Goal: Information Seeking & Learning: Learn about a topic

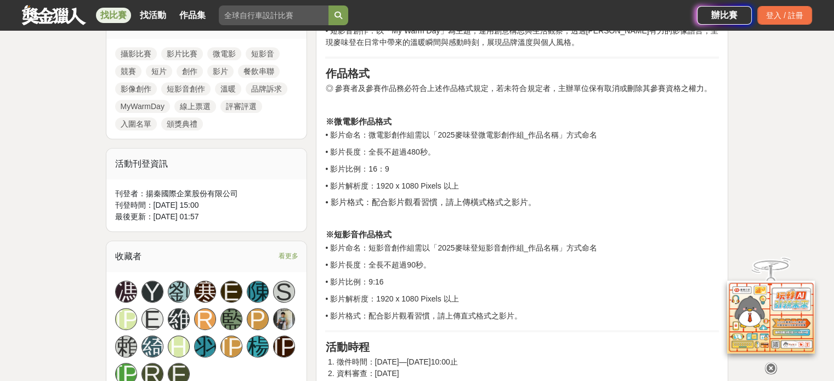
scroll to position [548, 0]
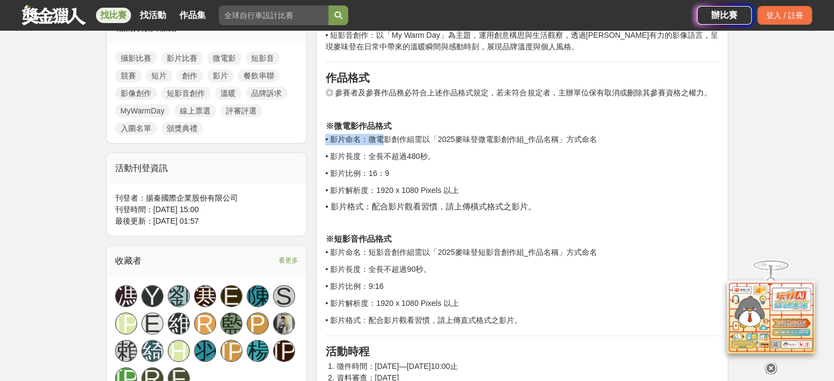
drag, startPoint x: 552, startPoint y: 130, endPoint x: 626, endPoint y: 200, distance: 101.2
click at [616, 185] on p "• 影片解析度：1920 x 1080 Pixels 以上" at bounding box center [522, 191] width 394 height 12
drag, startPoint x: 411, startPoint y: 135, endPoint x: 587, endPoint y: 131, distance: 175.5
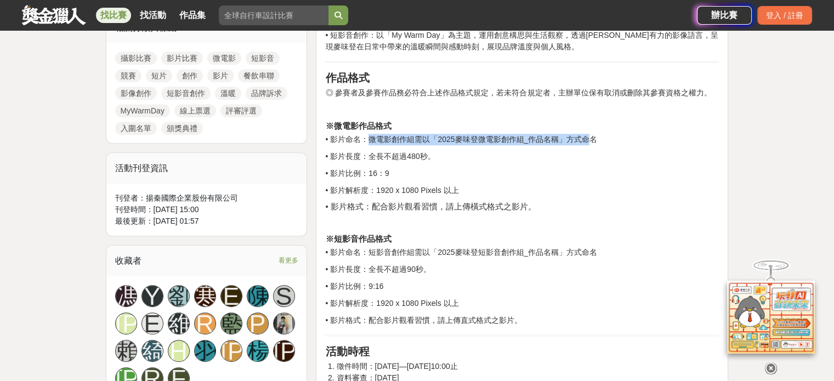
drag, startPoint x: 508, startPoint y: 132, endPoint x: 494, endPoint y: 140, distance: 16.5
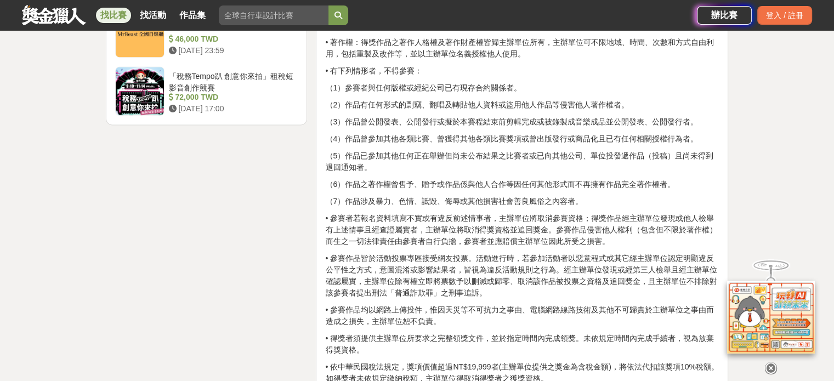
scroll to position [1535, 0]
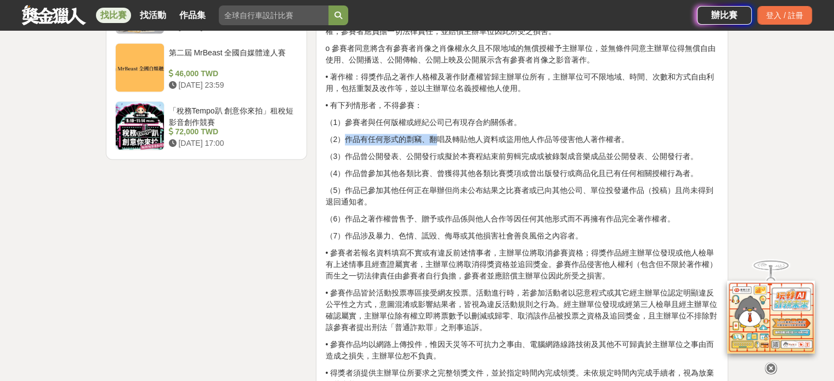
drag, startPoint x: 349, startPoint y: 135, endPoint x: 522, endPoint y: 134, distance: 173.3
click at [444, 134] on p "（2）作品有任何形式的剽竊、翻唱及轉貼他人資料或盜用他人作品等侵害他人著作權者。" at bounding box center [522, 140] width 394 height 12
click at [522, 134] on p "（2）作品有任何形式的剽竊、翻唱及轉貼他人資料或盜用他人作品等侵害他人著作權者。" at bounding box center [522, 140] width 394 height 12
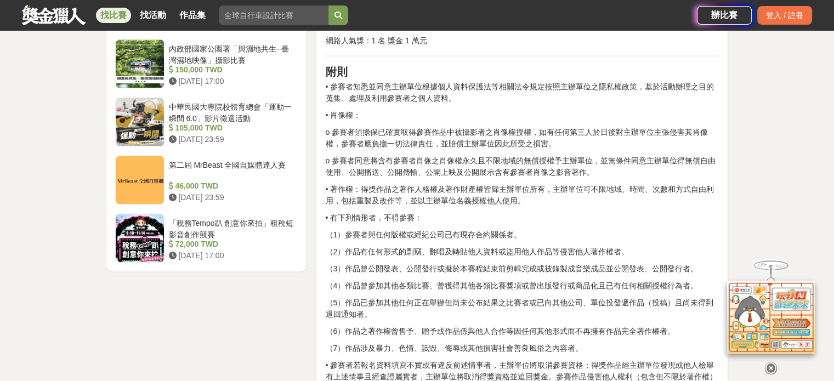
scroll to position [1426, 0]
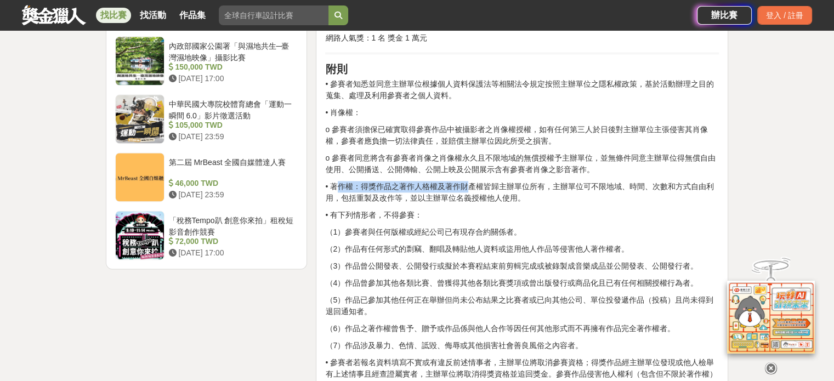
drag, startPoint x: 340, startPoint y: 183, endPoint x: 549, endPoint y: 196, distance: 209.3
click at [549, 196] on p "• 著作權：得獎作品之著作人格權及著作財產權皆歸主辦單位所有，主辦單位可不限地域、時間、次數和方式自由利用，包括重製及改作等，並以主辦單位名義授權他人使用。" at bounding box center [522, 192] width 394 height 23
drag, startPoint x: 332, startPoint y: 184, endPoint x: 470, endPoint y: 180, distance: 138.2
click at [470, 181] on p "• 著作權：得獎作品之著作人格權及著作財產權皆歸主辦單位所有，主辦單位可不限地域、時間、次數和方式自由利用，包括重製及改作等，並以主辦單位名義授權他人使用。" at bounding box center [522, 192] width 394 height 23
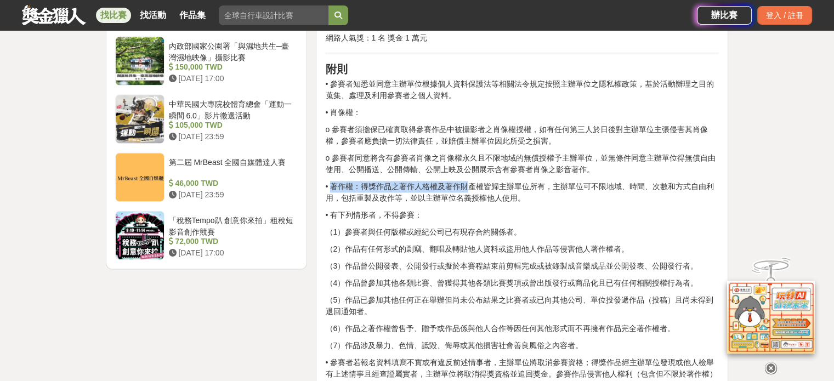
click at [442, 181] on p "• 著作權：得獎作品之著作人格權及著作財產權皆歸主辦單位所有，主辦單位可不限地域、時間、次數和方式自由利用，包括重製及改作等，並以主辦單位名義授權他人使用。" at bounding box center [522, 192] width 394 height 23
click at [330, 183] on p "• 著作權：得獎作品之著作人格權及著作財產權皆歸主辦單位所有，主辦單位可不限地域、時間、次數和方式自由利用，包括重製及改作等，並以主辦單位名義授權他人使用。" at bounding box center [522, 192] width 394 height 23
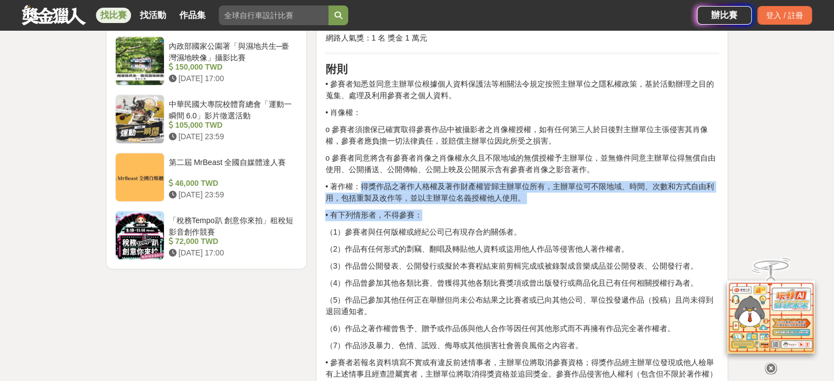
drag, startPoint x: 360, startPoint y: 182, endPoint x: 483, endPoint y: 206, distance: 125.6
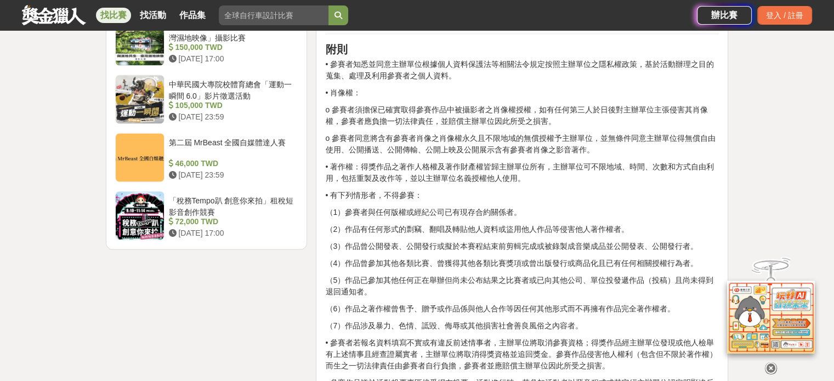
scroll to position [1480, 0]
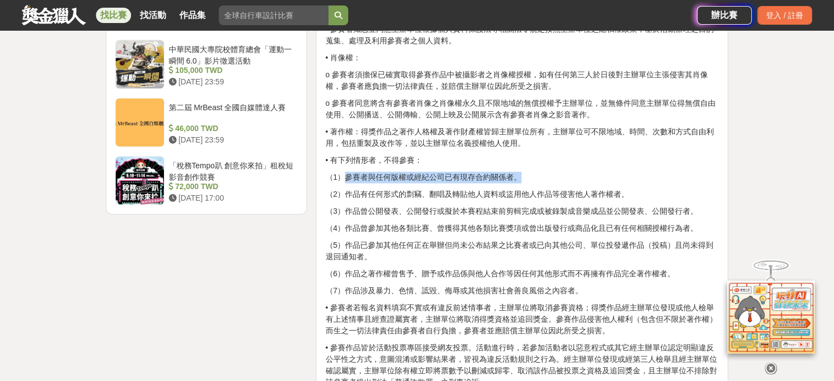
drag, startPoint x: 347, startPoint y: 177, endPoint x: 535, endPoint y: 174, distance: 188.6
click at [535, 174] on p "（1）參賽者與任何版權或經紀公司已有現存合約關係者。" at bounding box center [522, 178] width 394 height 12
click at [432, 178] on p "（1）參賽者與任何版權或經紀公司已有現存合約關係者。" at bounding box center [522, 178] width 394 height 12
drag, startPoint x: 352, startPoint y: 177, endPoint x: 452, endPoint y: 179, distance: 99.8
click at [542, 178] on p "（1）參賽者與任何版權或經紀公司已有現存合約關係者。" at bounding box center [522, 178] width 394 height 12
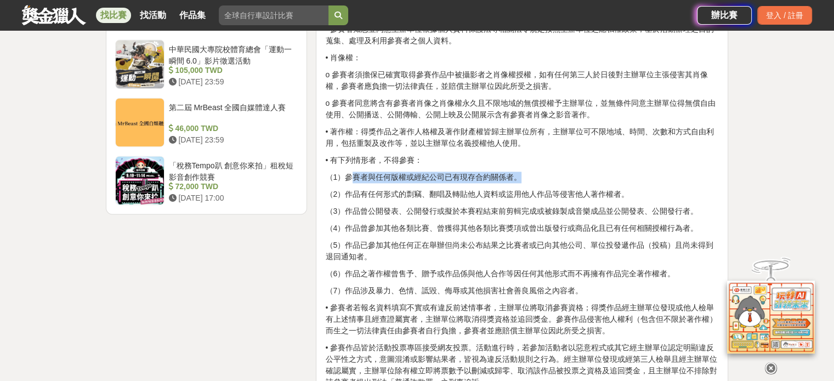
drag, startPoint x: 450, startPoint y: 178, endPoint x: 397, endPoint y: 203, distance: 58.1
click at [449, 178] on p "（1）參賽者與任何版權或經紀公司已有現存合約關係者。" at bounding box center [522, 178] width 394 height 12
click at [352, 192] on p "（2）作品有任何形式的剽竊、翻唱及轉貼他人資料或盜用他人作品等侵害他人著作權者。" at bounding box center [522, 195] width 394 height 12
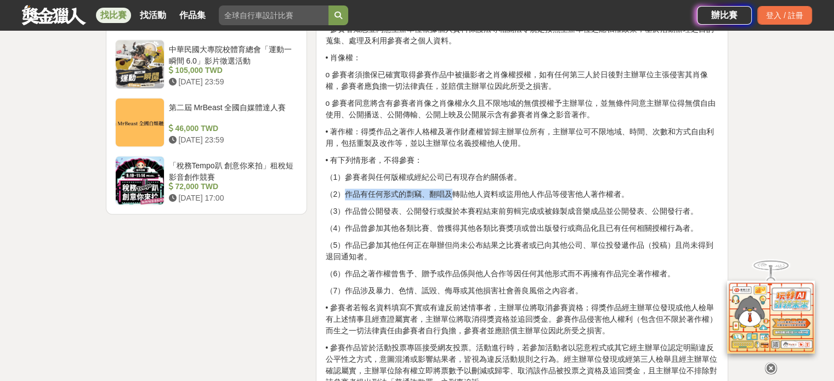
drag, startPoint x: 348, startPoint y: 193, endPoint x: 451, endPoint y: 192, distance: 103.1
click at [451, 192] on p "（2）作品有任何形式的剽竊、翻唱及轉貼他人資料或盜用他人作品等侵害他人著作權者。" at bounding box center [522, 195] width 394 height 12
click at [444, 192] on p "（2）作品有任何形式的剽竊、翻唱及轉貼他人資料或盜用他人作品等侵害他人著作權者。" at bounding box center [522, 195] width 394 height 12
drag, startPoint x: 347, startPoint y: 191, endPoint x: 427, endPoint y: 191, distance: 80.6
click at [421, 194] on p "（2）作品有任何形式的剽竊、翻唱及轉貼他人資料或盜用他人作品等侵害他人著作權者。" at bounding box center [522, 195] width 394 height 12
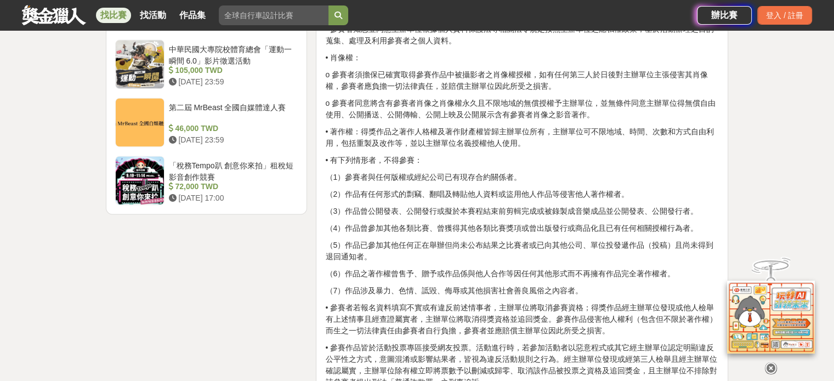
click at [446, 181] on p "（1）參賽者與任何版權或經紀公司已有現存合約關係者。" at bounding box center [522, 178] width 394 height 12
drag, startPoint x: 432, startPoint y: 193, endPoint x: 497, endPoint y: 190, distance: 64.8
click at [497, 190] on p "（2）作品有任何形式的剽竊、翻唱及轉貼他人資料或盜用他人作品等侵害他人著作權者。" at bounding box center [522, 195] width 394 height 12
click at [490, 192] on p "（2）作品有任何形式的剽竊、翻唱及轉貼他人資料或盜用他人作品等侵害他人著作權者。" at bounding box center [522, 195] width 394 height 12
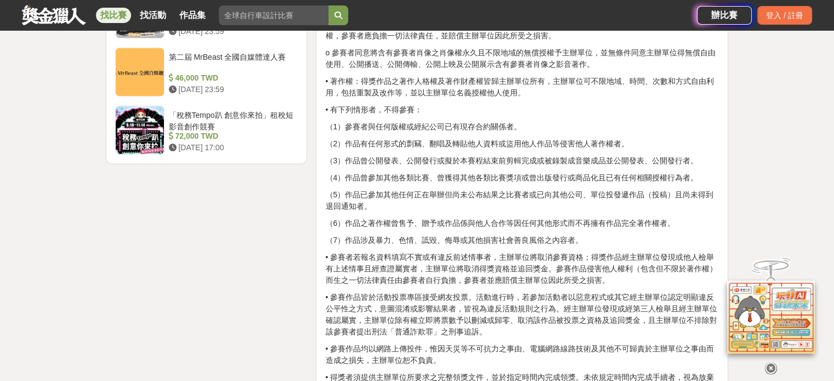
scroll to position [1535, 0]
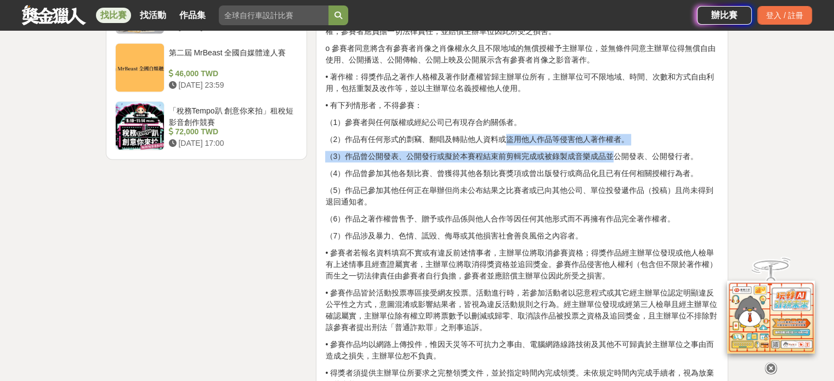
drag, startPoint x: 503, startPoint y: 134, endPoint x: 610, endPoint y: 146, distance: 107.7
click at [605, 134] on p "（2）作品有任何形式的剽竊、翻唱及轉貼他人資料或盜用他人作品等侵害他人著作權者。" at bounding box center [522, 140] width 394 height 12
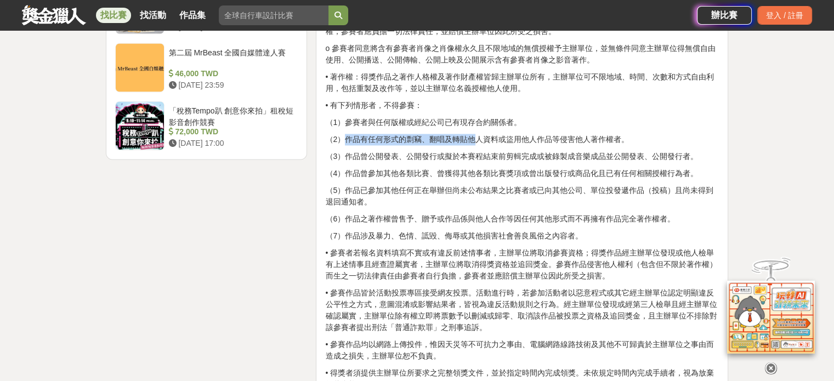
drag, startPoint x: 347, startPoint y: 138, endPoint x: 476, endPoint y: 138, distance: 129.4
click at [476, 138] on p "（2）作品有任何形式的剽竊、翻唱及轉貼他人資料或盜用他人作品等侵害他人著作權者。" at bounding box center [522, 140] width 394 height 12
click at [428, 137] on p "（2）作品有任何形式的剽竊、翻唱及轉貼他人資料或盜用他人作品等侵害他人著作權者。" at bounding box center [522, 140] width 394 height 12
drag, startPoint x: 401, startPoint y: 136, endPoint x: 440, endPoint y: 135, distance: 39.5
click at [432, 136] on p "（2）作品有任何形式的剽竊、翻唱及轉貼他人資料或盜用他人作品等侵害他人著作權者。" at bounding box center [522, 140] width 394 height 12
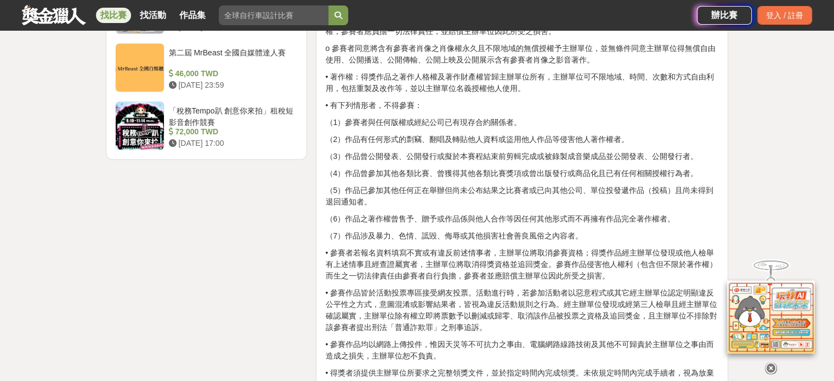
click at [440, 135] on p "（2）作品有任何形式的剽竊、翻唱及轉貼他人資料或盜用他人作品等侵害他人著作權者。" at bounding box center [522, 140] width 394 height 12
drag, startPoint x: 434, startPoint y: 136, endPoint x: 441, endPoint y: 138, distance: 7.3
click at [441, 138] on p "（2）作品有任何形式的剽竊、翻唱及轉貼他人資料或盜用他人作品等侵害他人著作權者。" at bounding box center [522, 140] width 394 height 12
drag, startPoint x: 429, startPoint y: 138, endPoint x: 447, endPoint y: 138, distance: 18.1
click at [447, 138] on p "（2）作品有任何形式的剽竊、翻唱及轉貼他人資料或盜用他人作品等侵害他人著作權者。" at bounding box center [522, 140] width 394 height 12
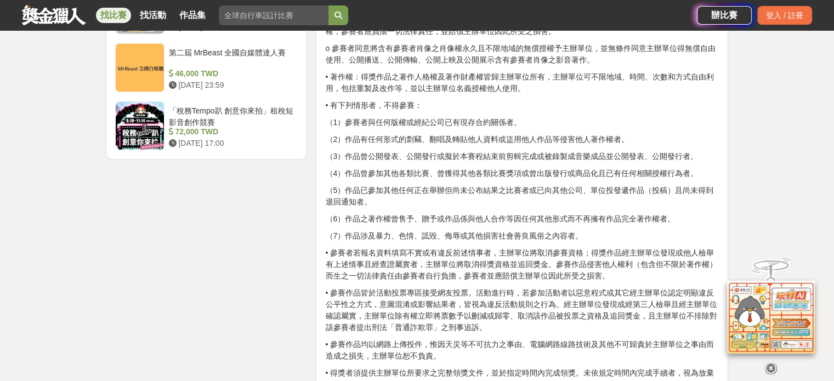
click at [453, 136] on p "（2）作品有任何形式的剽竊、翻唱及轉貼他人資料或盜用他人作品等侵害他人著作權者。" at bounding box center [522, 140] width 394 height 12
drag, startPoint x: 357, startPoint y: 137, endPoint x: 560, endPoint y: 135, distance: 202.9
click at [542, 135] on p "（2）作品有任何形式的剽竊、翻唱及轉貼他人資料或盜用他人作品等侵害他人著作權者。" at bounding box center [522, 140] width 394 height 12
drag, startPoint x: 601, startPoint y: 134, endPoint x: 609, endPoint y: 134, distance: 7.7
click at [603, 134] on p "（2）作品有任何形式的剽竊、翻唱及轉貼他人資料或盜用他人作品等侵害他人著作權者。" at bounding box center [522, 140] width 394 height 12
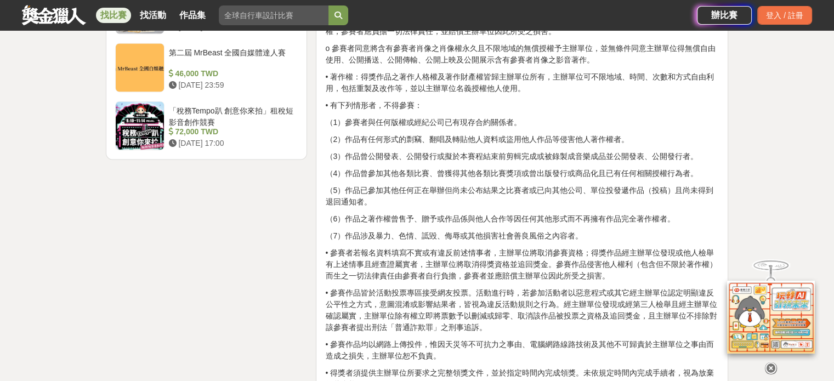
click at [537, 134] on p "（2）作品有任何形式的剽竊、翻唱及轉貼他人資料或盜用他人作品等侵害他人著作權者。" at bounding box center [522, 140] width 394 height 12
drag, startPoint x: 349, startPoint y: 154, endPoint x: 405, endPoint y: 154, distance: 55.9
click at [405, 154] on p "（3）作品曾公開發表、公開發行或擬於本賽程結束前剪輯完成或被錄製成音樂成品並公開發表、公開發行者。" at bounding box center [522, 157] width 394 height 12
click at [419, 151] on p "（3）作品曾公開發表、公開發行或擬於本賽程結束前剪輯完成或被錄製成音樂成品並公開發表、公開發行者。" at bounding box center [522, 157] width 394 height 12
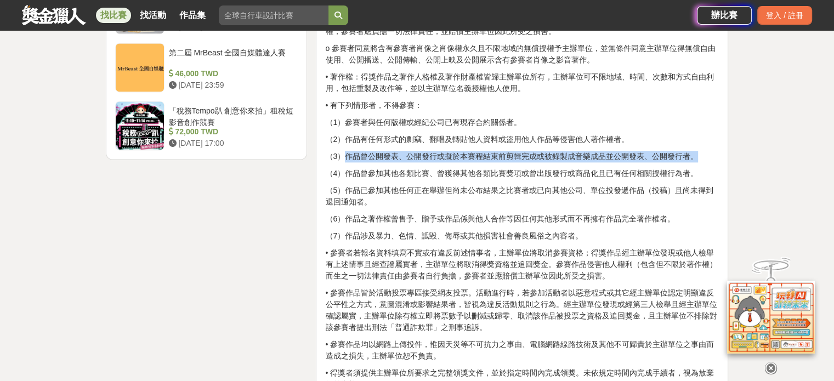
drag, startPoint x: 345, startPoint y: 153, endPoint x: 702, endPoint y: 157, distance: 357.0
click at [702, 157] on p "（3）作品曾公開發表、公開發行或擬於本賽程結束前剪輯完成或被錄製成音樂成品並公開發表、公開發行者。" at bounding box center [522, 157] width 394 height 12
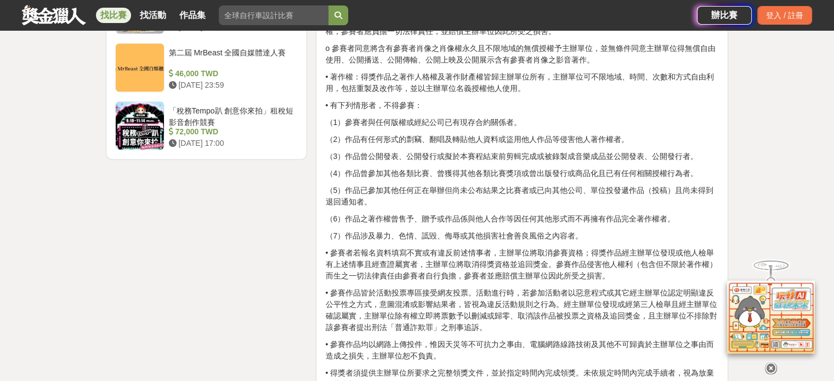
drag, startPoint x: 348, startPoint y: 134, endPoint x: 483, endPoint y: 130, distance: 135.5
click at [465, 134] on p "（2）作品有任何形式的剽竊、翻唱及轉貼他人資料或盜用他人作品等侵害他人著作權者。" at bounding box center [522, 140] width 394 height 12
drag, startPoint x: 424, startPoint y: 135, endPoint x: 642, endPoint y: 138, distance: 218.2
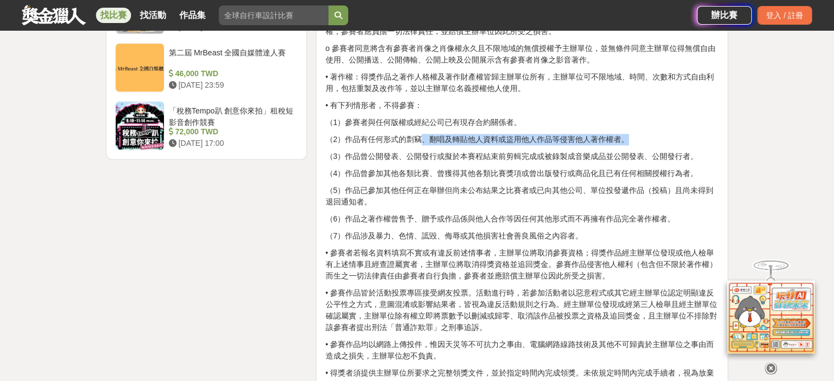
click at [642, 138] on p "（2）作品有任何形式的剽竊、翻唱及轉貼他人資料或盜用他人作品等侵害他人著作權者。" at bounding box center [522, 140] width 394 height 12
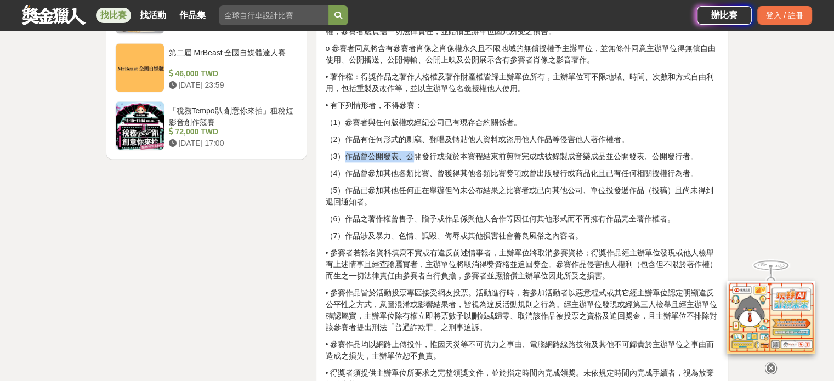
drag, startPoint x: 344, startPoint y: 151, endPoint x: 434, endPoint y: 150, distance: 89.4
click at [419, 154] on p "（3）作品曾公開發表、公開發行或擬於本賽程結束前剪輯完成或被錄製成音樂成品並公開發表、公開發行者。" at bounding box center [522, 157] width 394 height 12
click at [434, 151] on p "（3）作品曾公開發表、公開發行或擬於本賽程結束前剪輯完成或被錄製成音樂成品並公開發表、公開發行者。" at bounding box center [522, 157] width 394 height 12
drag, startPoint x: 347, startPoint y: 154, endPoint x: 508, endPoint y: 156, distance: 161.8
click at [508, 156] on p "（3）作品曾公開發表、公開發行或擬於本賽程結束前剪輯完成或被錄製成音樂成品並公開發表、公開發行者。" at bounding box center [522, 157] width 394 height 12
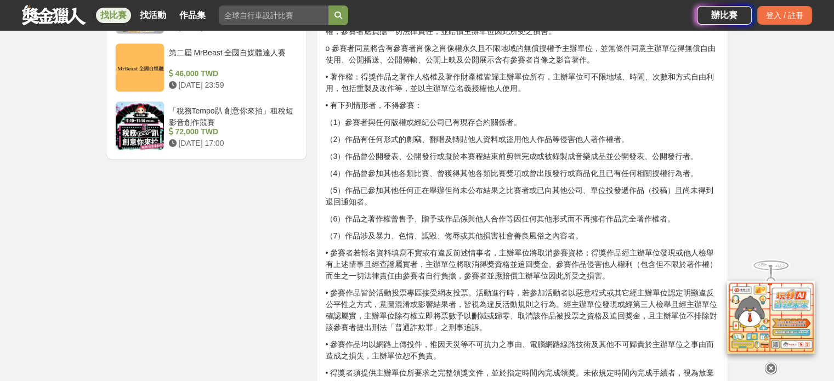
click at [534, 160] on p "（3）作品曾公開發表、公開發行或擬於本賽程結束前剪輯完成或被錄製成音樂成品並公開發表、公開發行者。" at bounding box center [522, 157] width 394 height 12
drag, startPoint x: 507, startPoint y: 155, endPoint x: 535, endPoint y: 155, distance: 28.0
click at [535, 155] on p "（3）作品曾公開發表、公開發行或擬於本賽程結束前剪輯完成或被錄製成音樂成品並公開發表、公開發行者。" at bounding box center [522, 157] width 394 height 12
click at [555, 151] on p "（3）作品曾公開發表、公開發行或擬於本賽程結束前剪輯完成或被錄製成音樂成品並公開發表、公開發行者。" at bounding box center [522, 157] width 394 height 12
drag, startPoint x: 546, startPoint y: 154, endPoint x: 604, endPoint y: 156, distance: 58.2
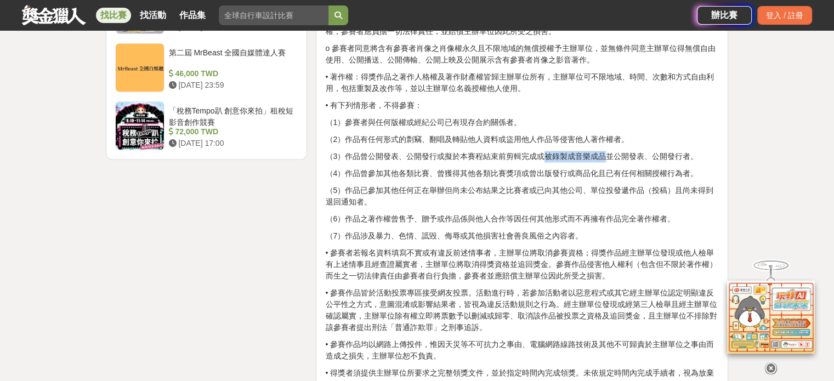
click at [604, 156] on p "（3）作品曾公開發表、公開發行或擬於本賽程結束前剪輯完成或被錄製成音樂成品並公開發表、公開發行者。" at bounding box center [522, 157] width 394 height 12
drag, startPoint x: 347, startPoint y: 154, endPoint x: 410, endPoint y: 160, distance: 63.9
click at [410, 160] on p "（3）作品曾公開發表、公開發行或擬於本賽程結束前剪輯完成或被錄製成音樂成品並公開發表、公開發行者。" at bounding box center [522, 157] width 394 height 12
click at [422, 157] on p "（3）作品曾公開發表、公開發行或擬於本賽程結束前剪輯完成或被錄製成音樂成品並公開發表、公開發行者。" at bounding box center [522, 157] width 394 height 12
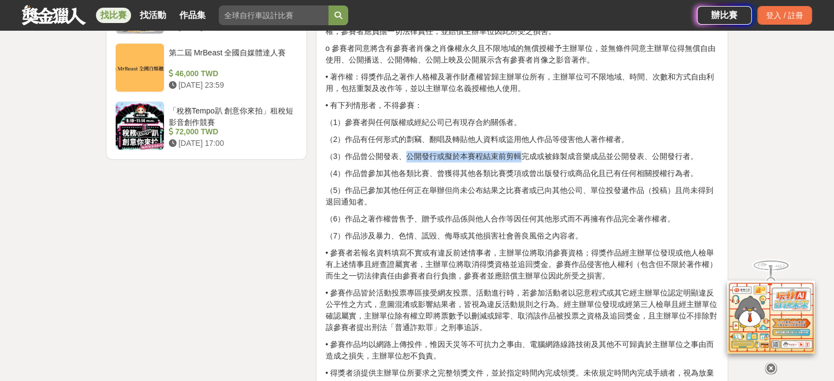
drag, startPoint x: 409, startPoint y: 157, endPoint x: 529, endPoint y: 157, distance: 119.5
click at [524, 157] on p "（3）作品曾公開發表、公開發行或擬於本賽程結束前剪輯完成或被錄製成音樂成品並公開發表、公開發行者。" at bounding box center [522, 157] width 394 height 12
click at [538, 153] on p "（3）作品曾公開發表、公開發行或擬於本賽程結束前剪輯完成或被錄製成音樂成品並公開發表、公開發行者。" at bounding box center [522, 157] width 394 height 12
drag, startPoint x: 532, startPoint y: 155, endPoint x: 611, endPoint y: 160, distance: 78.6
click at [611, 160] on p "（3）作品曾公開發表、公開發行或擬於本賽程結束前剪輯完成或被錄製成音樂成品並公開發表、公開發行者。" at bounding box center [522, 157] width 394 height 12
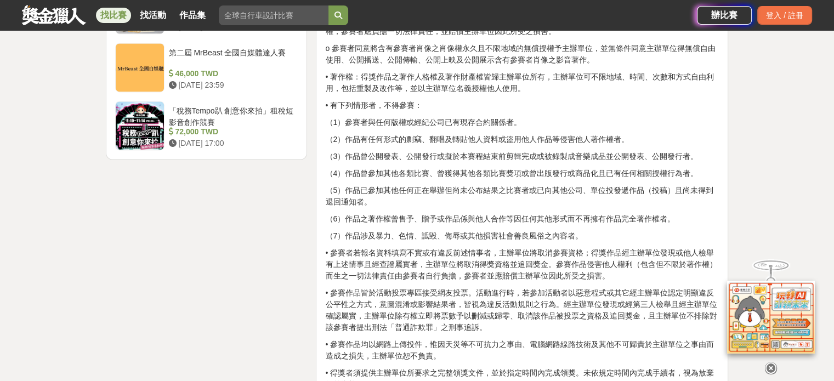
click at [625, 154] on p "（3）作品曾公開發表、公開發行或擬於本賽程結束前剪輯完成或被錄製成音樂成品並公開發表、公開發行者。" at bounding box center [522, 157] width 394 height 12
drag, startPoint x: 610, startPoint y: 156, endPoint x: 503, endPoint y: 175, distance: 108.6
click at [691, 151] on p "（3）作品曾公開發表、公開發行或擬於本賽程結束前剪輯完成或被錄製成音樂成品並公開發表、公開發行者。" at bounding box center [522, 157] width 394 height 12
drag, startPoint x: 498, startPoint y: 176, endPoint x: 401, endPoint y: 166, distance: 97.1
click at [497, 177] on p "（4）作品曾參加其他各類比賽、曾獲得其他各類比賽獎項或曾出版發行或商品化且已有任何相關授權行為者。" at bounding box center [522, 174] width 394 height 12
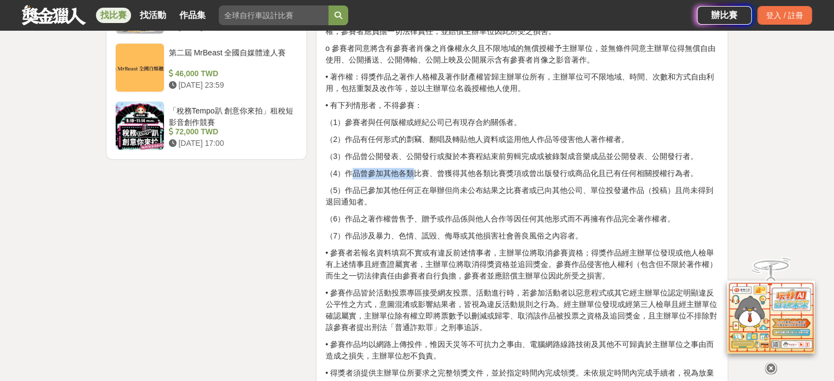
drag, startPoint x: 354, startPoint y: 178, endPoint x: 438, endPoint y: 174, distance: 83.4
click at [438, 174] on p "（4）作品曾參加其他各類比賽、曾獲得其他各類比賽獎項或曾出版發行或商品化且已有任何相關授權行為者。" at bounding box center [522, 174] width 394 height 12
drag, startPoint x: 338, startPoint y: 167, endPoint x: 575, endPoint y: 173, distance: 236.9
click at [527, 177] on p "（4）作品曾參加其他各類比賽、曾獲得其他各類比賽獎項或曾出版發行或商品化且已有任何相關授權行為者。" at bounding box center [522, 174] width 394 height 12
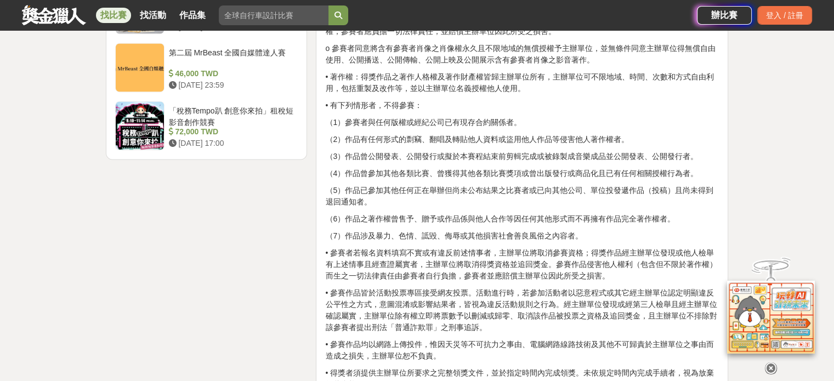
click at [575, 173] on p "（4）作品曾參加其他各類比賽、曾獲得其他各類比賽獎項或曾出版發行或商品化且已有任何相關授權行為者。" at bounding box center [522, 174] width 394 height 12
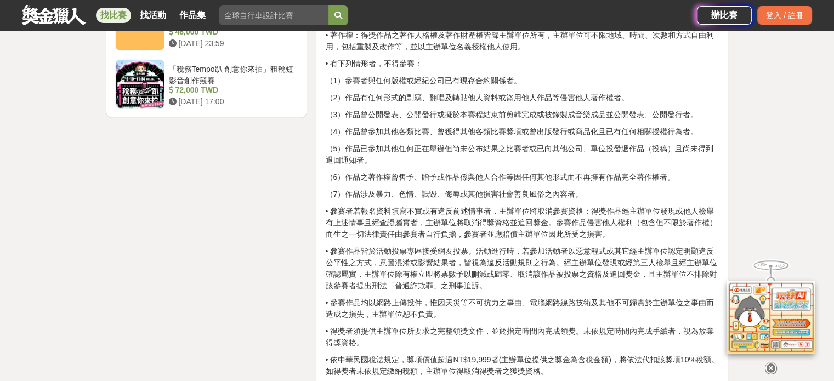
scroll to position [1590, 0]
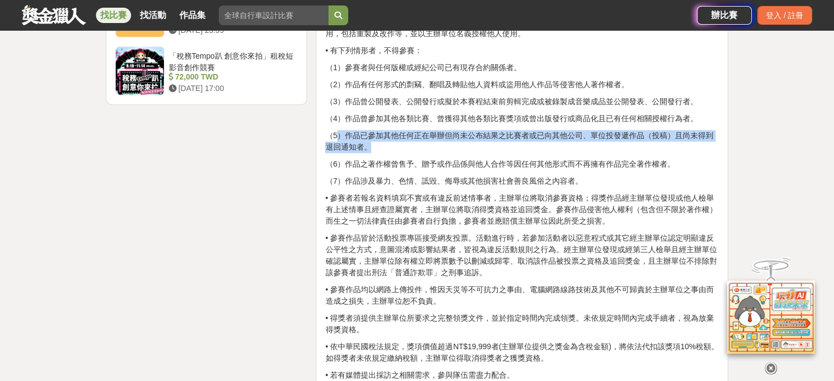
drag, startPoint x: 338, startPoint y: 139, endPoint x: 450, endPoint y: 135, distance: 111.4
click at [417, 146] on p "（5）作品已參加其他任何正在舉辦但尚未公布結果之比賽者或已向其他公司、單位投發遞作品（投稿）且尚未得到退回通知者。" at bounding box center [522, 141] width 394 height 23
click at [450, 135] on p "（5）作品已參加其他任何正在舉辦但尚未公布結果之比賽者或已向其他公司、單位投發遞作品（投稿）且尚未得到退回通知者。" at bounding box center [522, 141] width 394 height 23
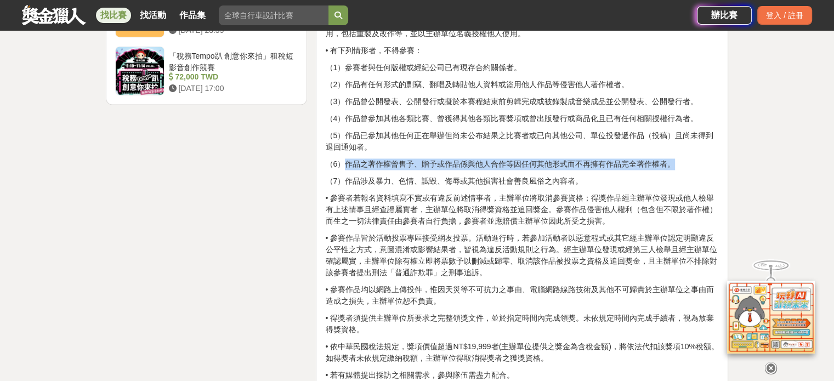
drag, startPoint x: 343, startPoint y: 165, endPoint x: 507, endPoint y: 132, distance: 166.8
click at [676, 162] on p "（6）作品之著作權曾售予、贈予或作品係與他人合作等因任何其他形式而不再擁有作品完全著作權者。" at bounding box center [522, 164] width 394 height 12
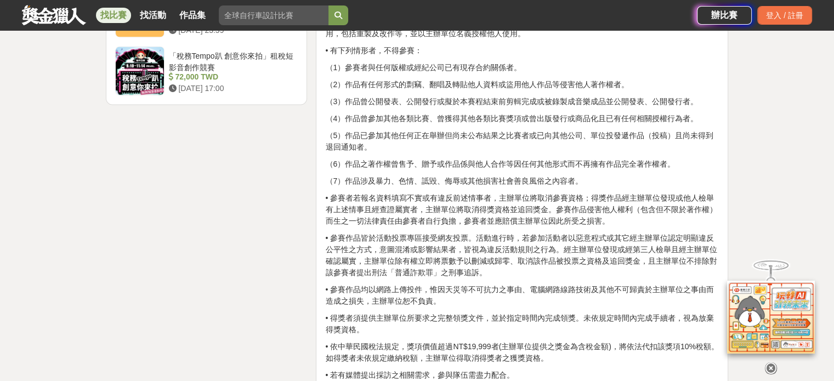
click at [506, 132] on p "（5）作品已參加其他任何正在舉辦但尚未公布結果之比賽者或已向其他公司、單位投發遞作品（投稿）且尚未得到退回通知者。" at bounding box center [522, 141] width 394 height 23
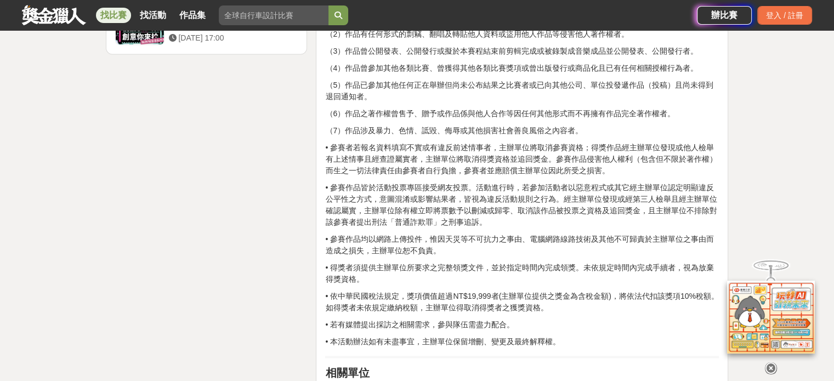
scroll to position [1645, 0]
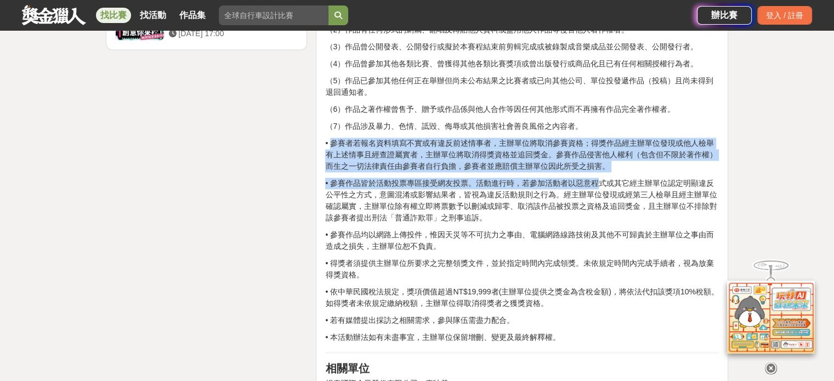
drag, startPoint x: 331, startPoint y: 139, endPoint x: 597, endPoint y: 174, distance: 267.7
click at [563, 155] on p "• 參賽者若報名資料填寫不實或有違反前述情事者，主辦單位將取消參賽資格；得獎作品經主辦單位發現或他人檢舉有上述情事且經查證屬實者，主辦單位將取消得獎資格並追回…" at bounding box center [522, 155] width 394 height 35
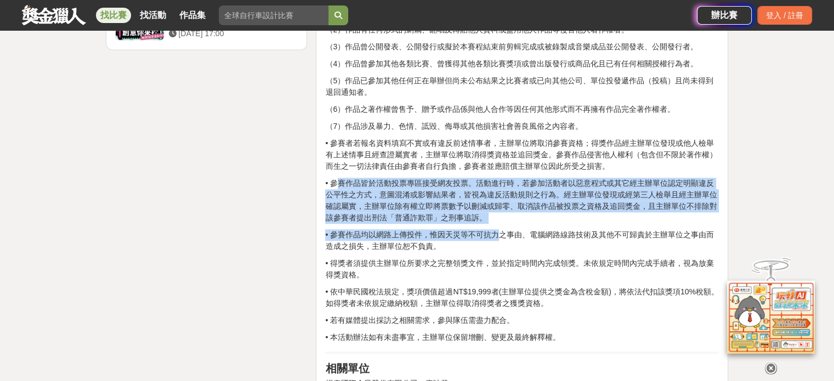
drag, startPoint x: 338, startPoint y: 186, endPoint x: 463, endPoint y: 176, distance: 125.4
click at [463, 178] on p "• 參賽作品皆於活動投票專區接受網友投票。活動進行時，若參加活動者以惡意程式或其它經主辦單位認定明顯違反公平性之方式，意圖混淆或影響結果者，皆視為違反活動規則…" at bounding box center [522, 201] width 394 height 46
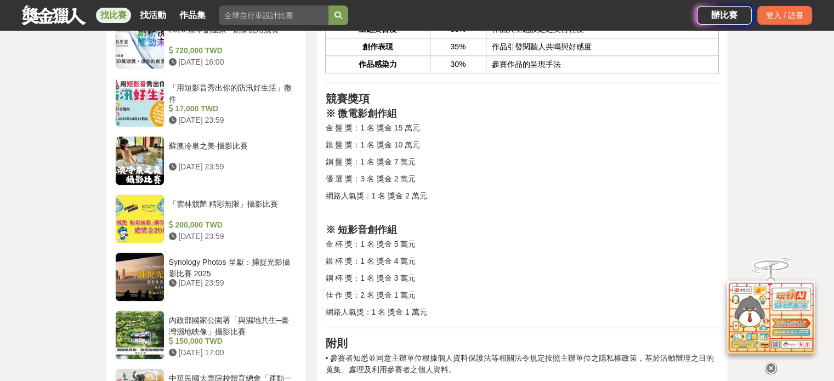
scroll to position [1316, 0]
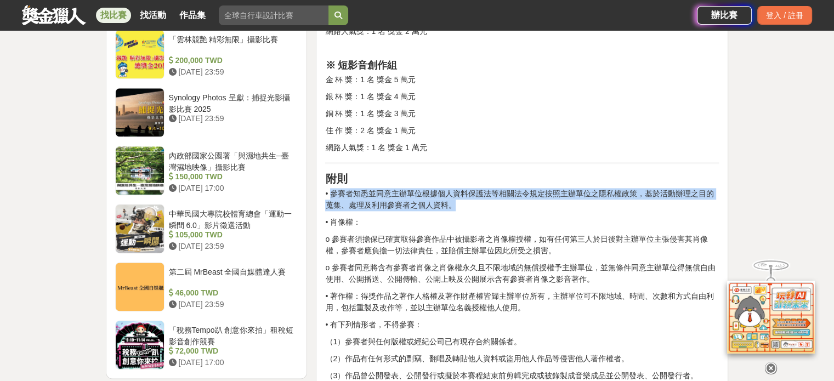
drag, startPoint x: 333, startPoint y: 188, endPoint x: 644, endPoint y: 207, distance: 311.4
click at [644, 205] on p "• 參賽者知悉並同意主辦單位根據個人資料保護法等相關法令規定按照主辦單位之隱私權政策，基於活動辦理之目的蒐集、處理及利用參賽者之個人資料。" at bounding box center [522, 199] width 394 height 23
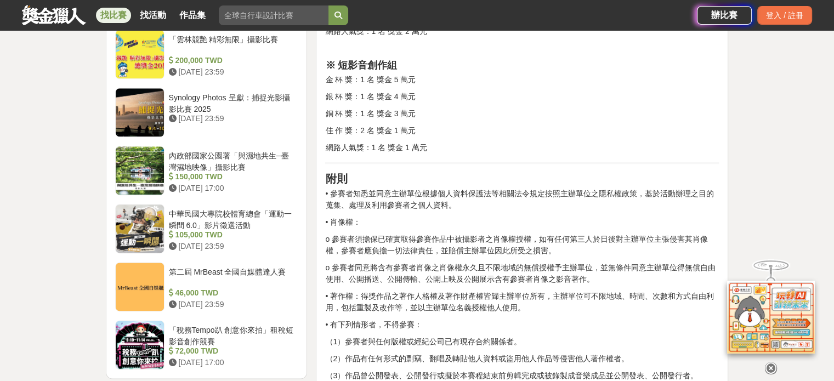
click at [600, 267] on p "o 參賽者同意將含有參賽者肖像之肖像權永久且不限地域的無償授權予主辦單位，並無條件同意主辦單位得無償自由使用、公開播送、公開傳輸、公開上映及公開展示含有參賽者…" at bounding box center [522, 273] width 394 height 23
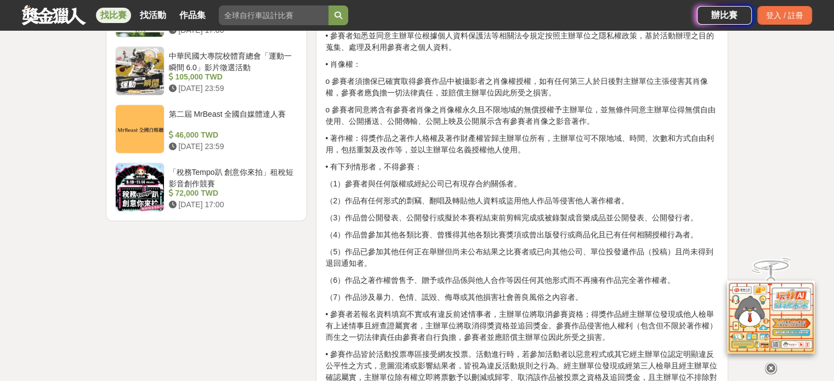
scroll to position [1480, 0]
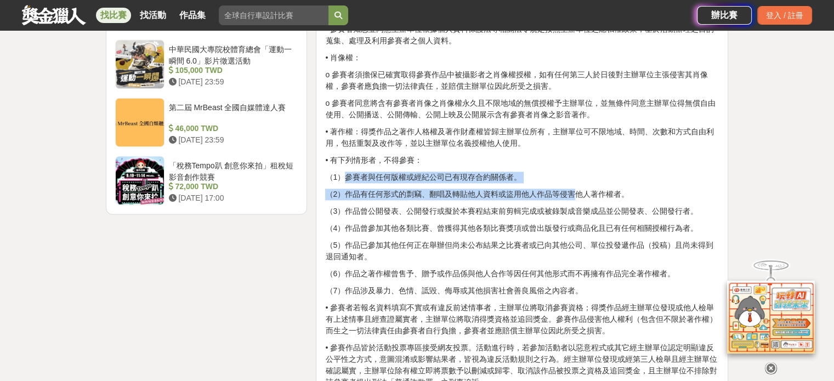
drag, startPoint x: 348, startPoint y: 174, endPoint x: 525, endPoint y: 206, distance: 179.8
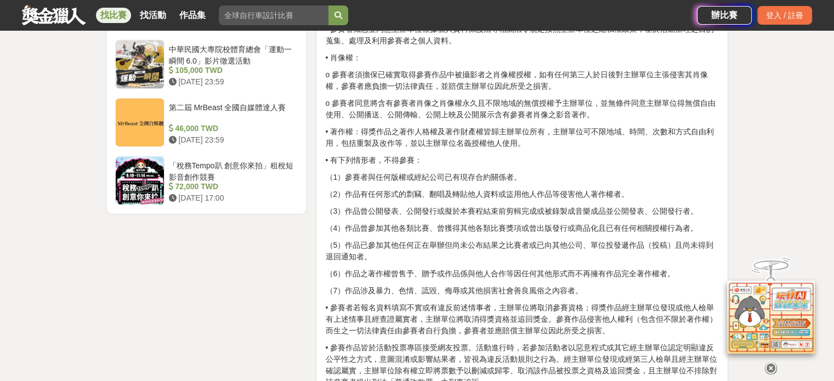
drag, startPoint x: 514, startPoint y: 206, endPoint x: 434, endPoint y: 206, distance: 80.1
click at [511, 207] on p "（3）作品曾公開發表、公開發行或擬於本賽程結束前剪輯完成或被錄製成音樂成品並公開發表、公開發行者。" at bounding box center [522, 212] width 394 height 12
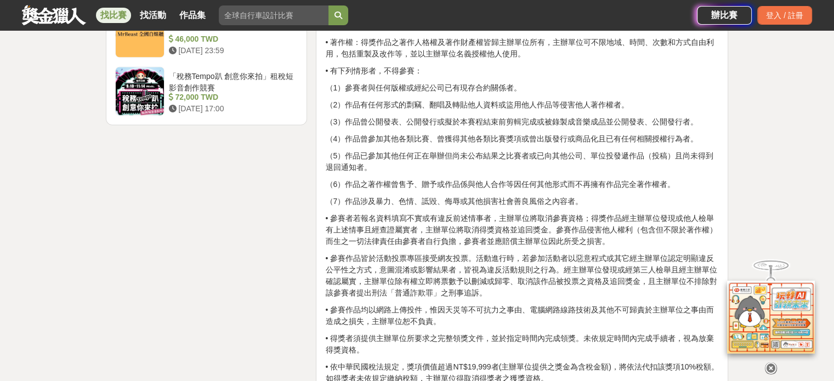
scroll to position [1535, 0]
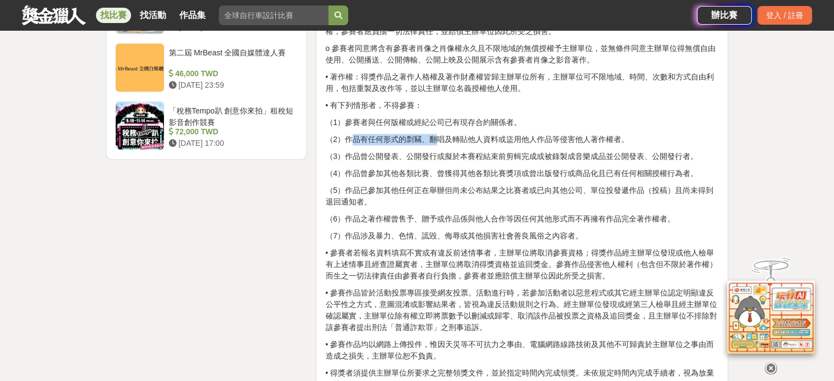
drag, startPoint x: 349, startPoint y: 135, endPoint x: 436, endPoint y: 142, distance: 88.0
click at [436, 142] on p "（2）作品有任何形式的剽竊、翻唱及轉貼他人資料或盜用他人作品等侵害他人著作權者。" at bounding box center [522, 140] width 394 height 12
click at [453, 139] on p "（2）作品有任何形式的剽竊、翻唱及轉貼他人資料或盜用他人作品等侵害他人著作權者。" at bounding box center [522, 140] width 394 height 12
drag, startPoint x: 344, startPoint y: 135, endPoint x: 425, endPoint y: 144, distance: 82.2
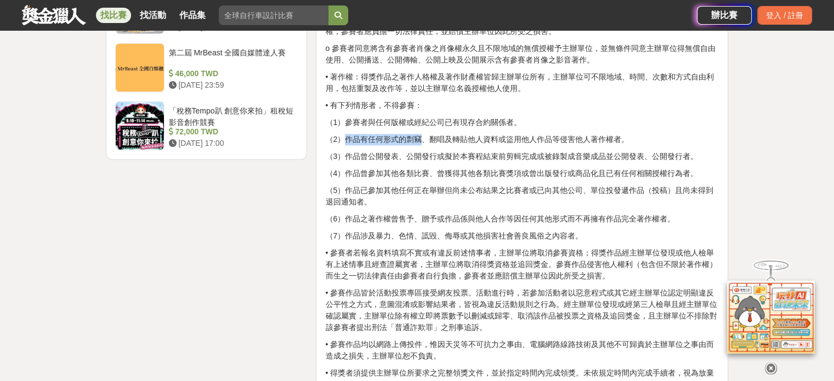
click at [425, 144] on p "（2）作品有任何形式的剽竊、翻唱及轉貼他人資料或盜用他人作品等侵害他人著作權者。" at bounding box center [522, 140] width 394 height 12
click at [458, 139] on p "（2）作品有任何形式的剽竊、翻唱及轉貼他人資料或盜用他人作品等侵害他人著作權者。" at bounding box center [522, 140] width 394 height 12
drag, startPoint x: 428, startPoint y: 137, endPoint x: 447, endPoint y: 140, distance: 19.5
click at [447, 140] on p "（2）作品有任何形式的剽竊、翻唱及轉貼他人資料或盜用他人作品等侵害他人著作權者。" at bounding box center [522, 140] width 394 height 12
click at [439, 140] on p "（2）作品有任何形式的剽竊、翻唱及轉貼他人資料或盜用他人作品等侵害他人著作權者。" at bounding box center [522, 140] width 394 height 12
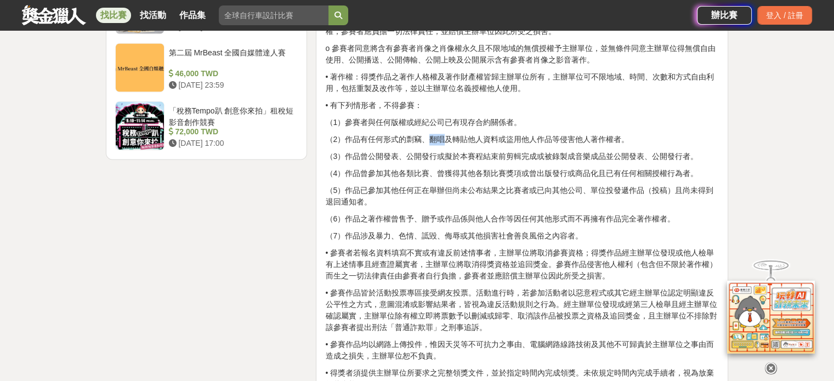
drag, startPoint x: 430, startPoint y: 137, endPoint x: 449, endPoint y: 127, distance: 21.4
copy p "翻唱"
click at [503, 134] on p "（2）作品有任何形式的剽竊、翻唱及轉貼他人資料或盜用他人作品等侵害他人著作權者。" at bounding box center [522, 140] width 394 height 12
drag, startPoint x: 432, startPoint y: 135, endPoint x: 536, endPoint y: 133, distance: 103.7
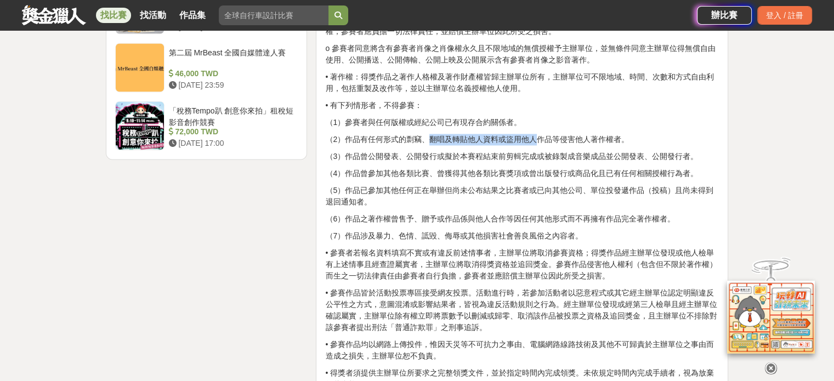
click at [536, 134] on p "（2）作品有任何形式的剽竊、翻唱及轉貼他人資料或盜用他人作品等侵害他人著作權者。" at bounding box center [522, 140] width 394 height 12
drag, startPoint x: 547, startPoint y: 133, endPoint x: 484, endPoint y: 140, distance: 63.4
click at [542, 134] on p "（2）作品有任何形式的剽竊、翻唱及轉貼他人資料或盜用他人作品等侵害他人著作權者。" at bounding box center [522, 140] width 394 height 12
drag, startPoint x: 452, startPoint y: 135, endPoint x: 498, endPoint y: 132, distance: 46.2
click at [498, 134] on p "（2）作品有任何形式的剽竊、翻唱及轉貼他人資料或盜用他人作品等侵害他人著作權者。" at bounding box center [522, 140] width 394 height 12
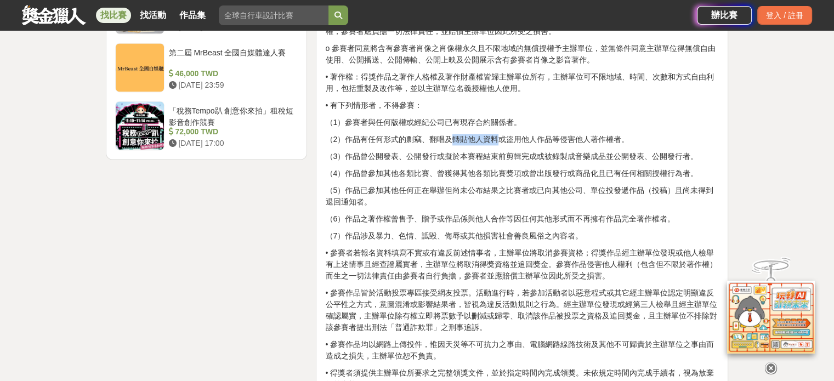
copy p "轉貼他人資料"
click at [538, 157] on p "（3）作品曾公開發表、公開發行或擬於本賽程結束前剪輯完成或被錄製成音樂成品並公開發表、公開發行者。" at bounding box center [522, 157] width 394 height 12
drag, startPoint x: 508, startPoint y: 137, endPoint x: 636, endPoint y: 133, distance: 127.8
click at [636, 134] on p "（2）作品有任何形式的剽竊、翻唱及轉貼他人資料或盜用他人作品等侵害他人著作權者。" at bounding box center [522, 140] width 394 height 12
click at [606, 134] on p "（2）作品有任何形式的剽竊、翻唱及轉貼他人資料或盜用他人作品等侵害他人著作權者。" at bounding box center [522, 140] width 394 height 12
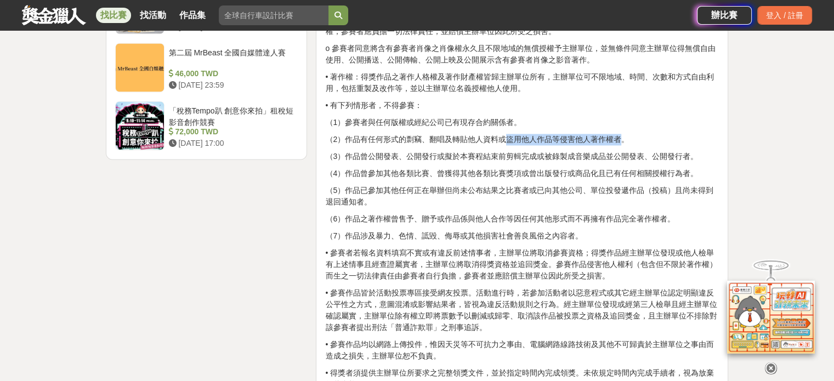
drag, startPoint x: 507, startPoint y: 135, endPoint x: 619, endPoint y: 134, distance: 111.9
click at [619, 134] on p "（2）作品有任何形式的剽竊、翻唱及轉貼他人資料或盜用他人作品等侵害他人著作權者。" at bounding box center [522, 140] width 394 height 12
drag, startPoint x: 594, startPoint y: 183, endPoint x: 472, endPoint y: 189, distance: 122.4
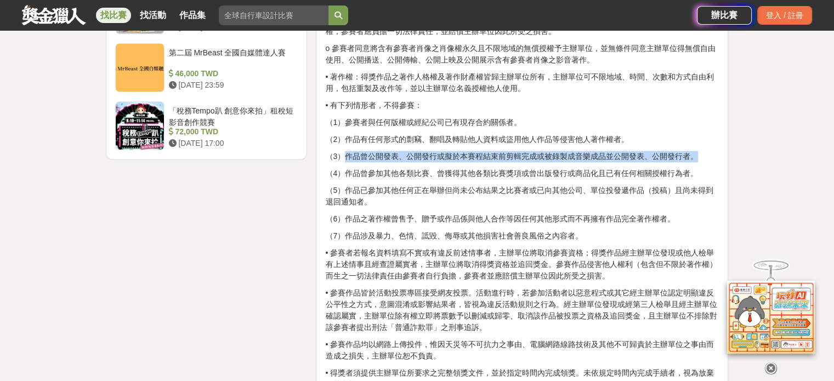
drag, startPoint x: 342, startPoint y: 152, endPoint x: 715, endPoint y: 151, distance: 372.8
click at [715, 151] on p "（3）作品曾公開發表、公開發行或擬於本賽程結束前剪輯完成或被錄製成音樂成品並公開發表、公開發行者。" at bounding box center [522, 157] width 394 height 12
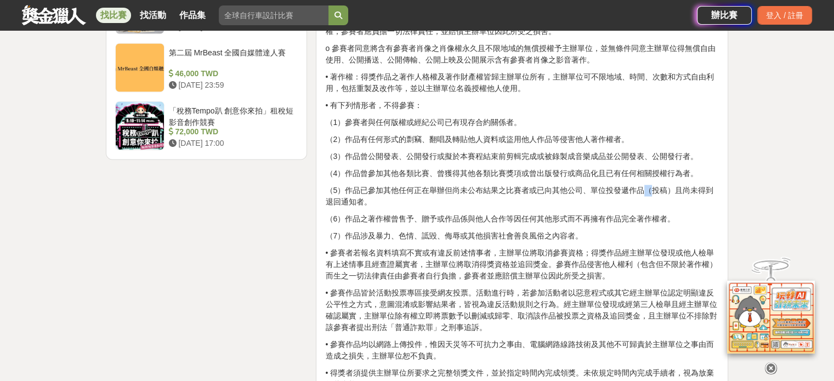
drag, startPoint x: 650, startPoint y: 179, endPoint x: 445, endPoint y: 180, distance: 204.5
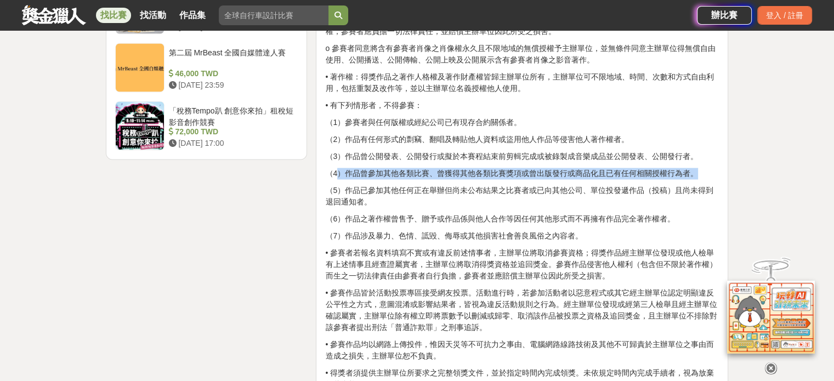
drag, startPoint x: 339, startPoint y: 172, endPoint x: 656, endPoint y: 202, distance: 318.4
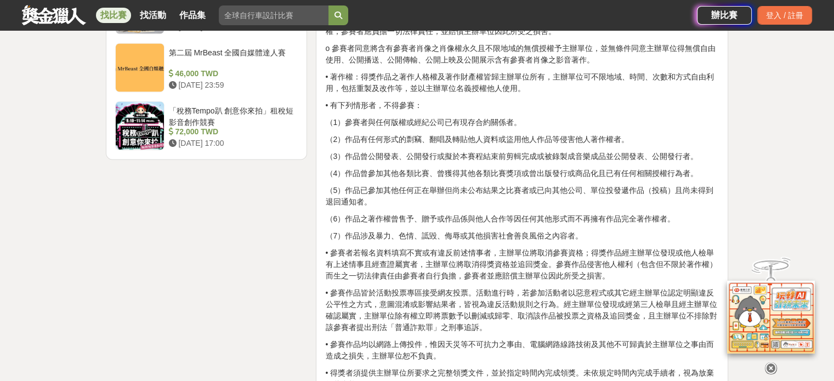
click at [631, 200] on p "（5）作品已參加其他任何正在舉辦但尚未公布結果之比賽者或已向其他公司、單位投發遞作品（投稿）且尚未得到退回通知者。" at bounding box center [522, 196] width 394 height 23
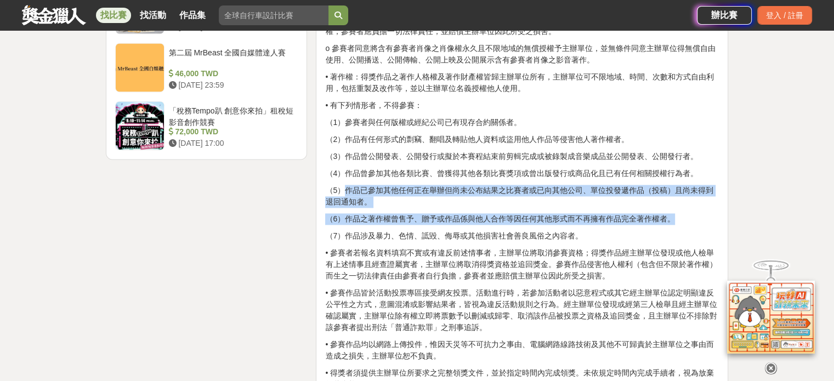
drag, startPoint x: 348, startPoint y: 189, endPoint x: 684, endPoint y: 218, distance: 336.8
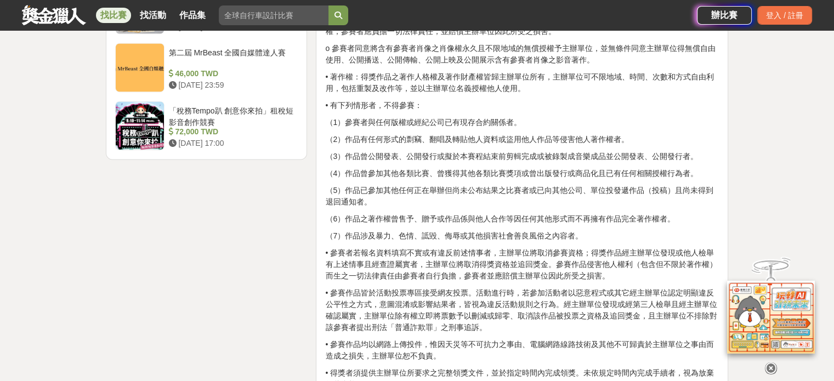
click at [608, 257] on p "• 參賽者若報名資料填寫不實或有違反前述情事者，主辦單位將取消參賽資格；得獎作品經主辦單位發現或他人檢舉有上述情事且經查證屬實者，主辦單位將取消得獎資格並追回…" at bounding box center [522, 264] width 394 height 35
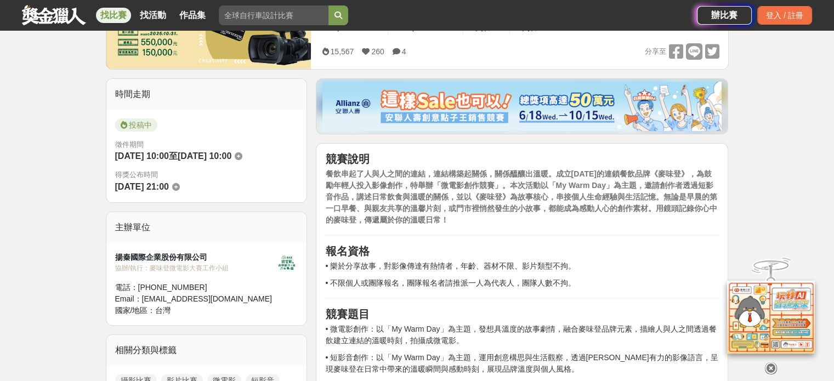
scroll to position [110, 0]
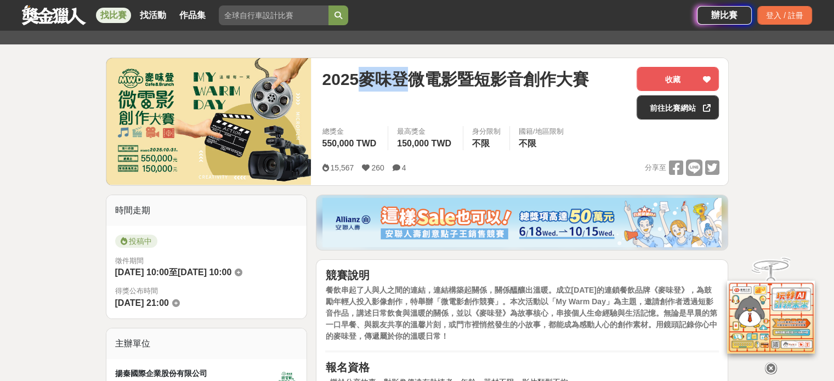
drag, startPoint x: 357, startPoint y: 81, endPoint x: 407, endPoint y: 82, distance: 49.4
click at [407, 82] on span "2025麥味登微電影暨短影音創作大賽" at bounding box center [455, 79] width 267 height 25
copy span "麥味登"
click at [389, 73] on span "2025麥味登微電影暨短影音創作大賽" at bounding box center [455, 79] width 267 height 25
drag, startPoint x: 351, startPoint y: 73, endPoint x: 404, endPoint y: 73, distance: 52.6
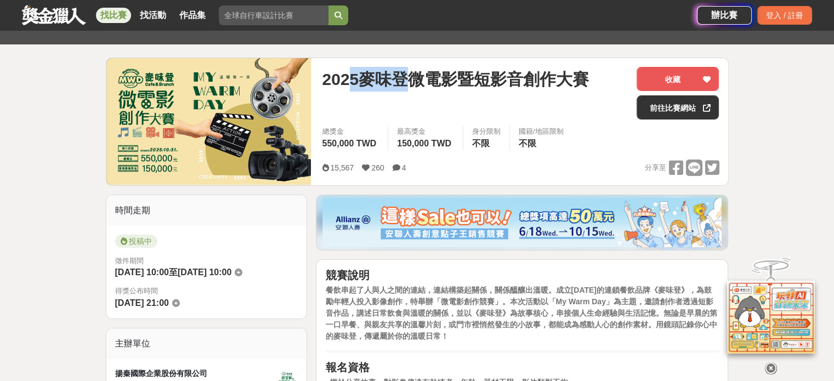
click at [404, 73] on span "2025麥味登微電影暨短影音創作大賽" at bounding box center [455, 79] width 267 height 25
click at [402, 73] on span "2025麥味登微電影暨短影音創作大賽" at bounding box center [455, 79] width 267 height 25
drag, startPoint x: 366, startPoint y: 80, endPoint x: 411, endPoint y: 80, distance: 45.0
click at [411, 80] on span "2025麥味登微電影暨短影音創作大賽" at bounding box center [455, 79] width 267 height 25
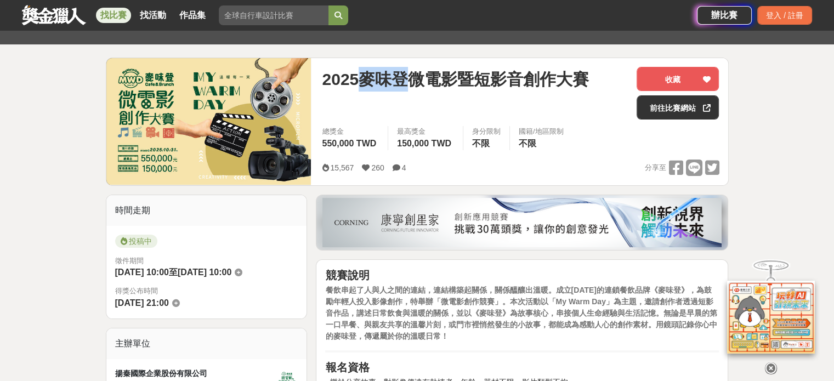
copy span "麥味登"
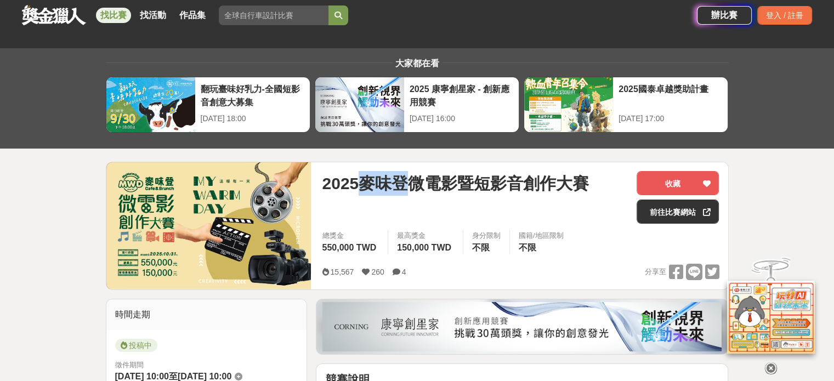
scroll to position [0, 0]
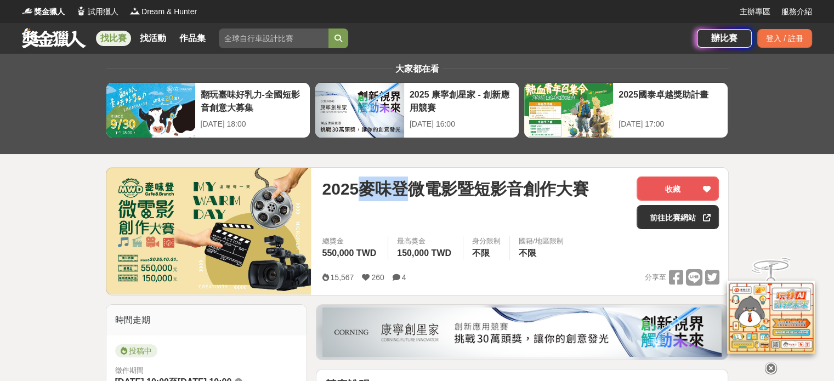
click at [392, 187] on span "2025麥味登微電影暨短影音創作大賽" at bounding box center [455, 189] width 267 height 25
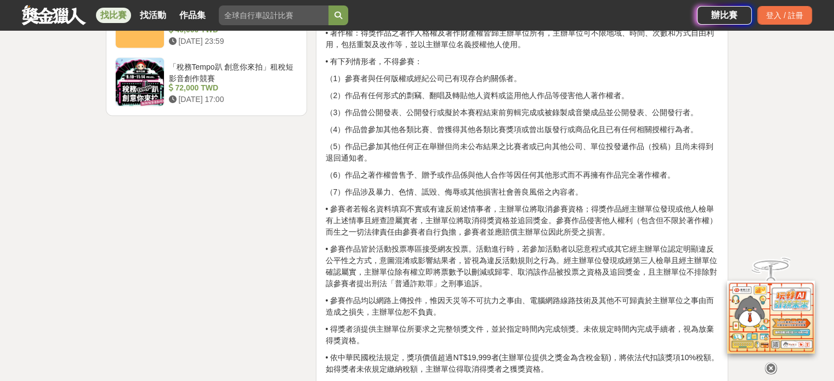
scroll to position [1590, 0]
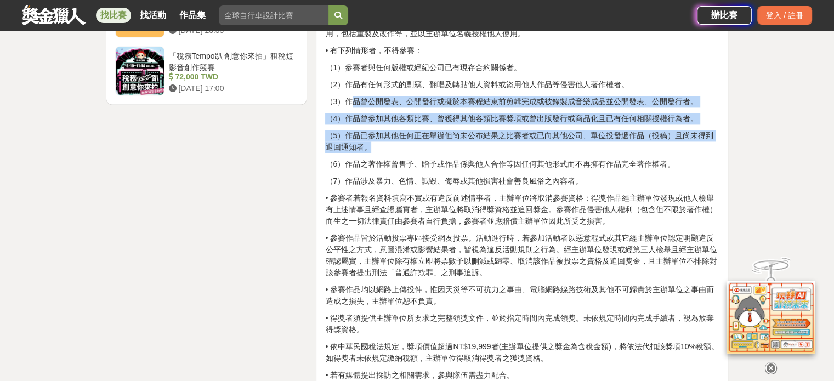
drag, startPoint x: 350, startPoint y: 107, endPoint x: 660, endPoint y: 144, distance: 312.0
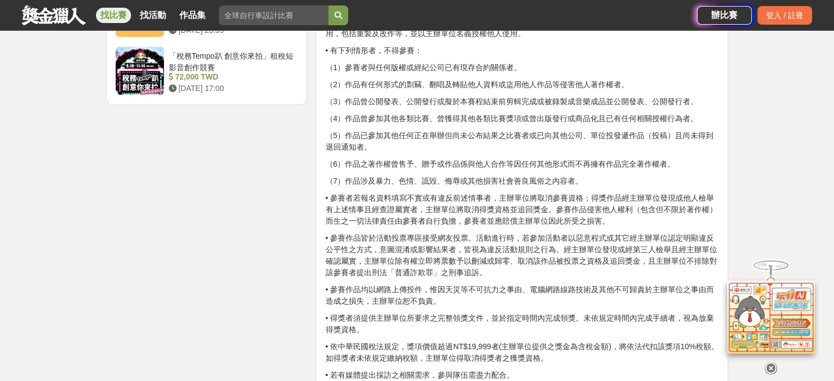
click at [658, 217] on p "• 參賽者若報名資料填寫不實或有違反前述情事者，主辦單位將取消參賽資格；得獎作品經主辦單位發現或他人檢舉有上述情事且經查證屬實者，主辦單位將取消得獎資格並追回…" at bounding box center [522, 209] width 394 height 35
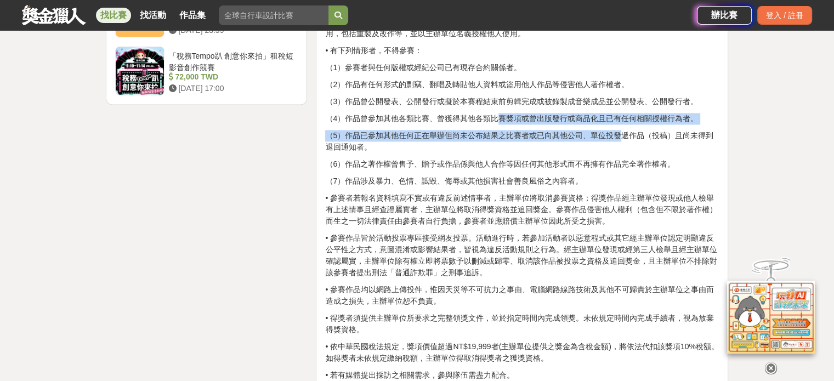
drag, startPoint x: 514, startPoint y: 112, endPoint x: 622, endPoint y: 133, distance: 109.9
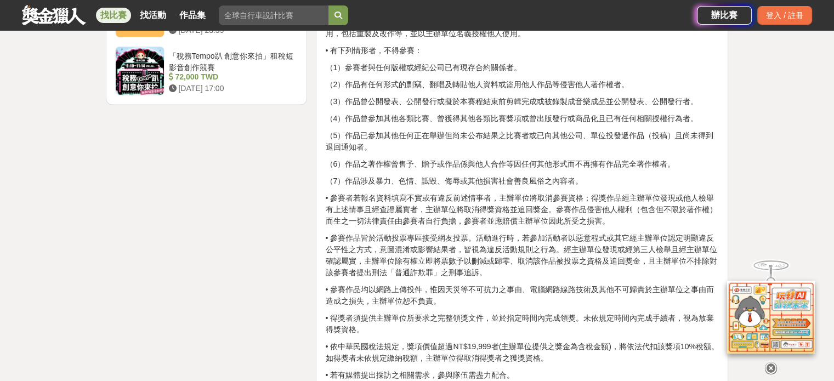
drag, startPoint x: 614, startPoint y: 226, endPoint x: 629, endPoint y: 195, distance: 34.6
click at [489, 192] on p "• 參賽者若報名資料填寫不實或有違反前述情事者，主辦單位將取消參賽資格；得獎作品經主辦單位發現或他人檢舉有上述情事且經查證屬實者，主辦單位將取消得獎資格並追回…" at bounding box center [522, 209] width 394 height 35
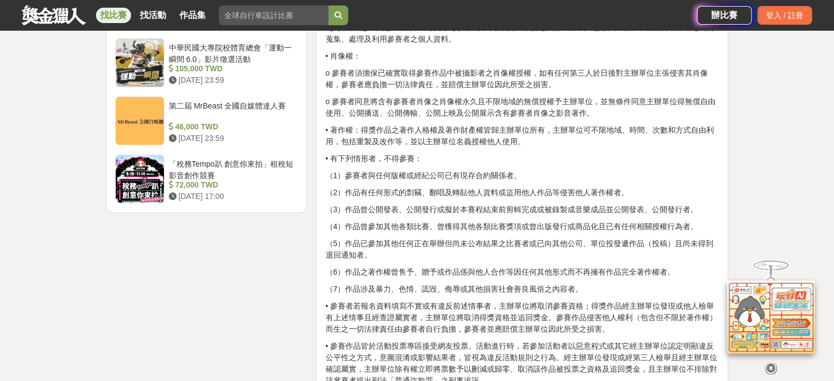
scroll to position [1480, 0]
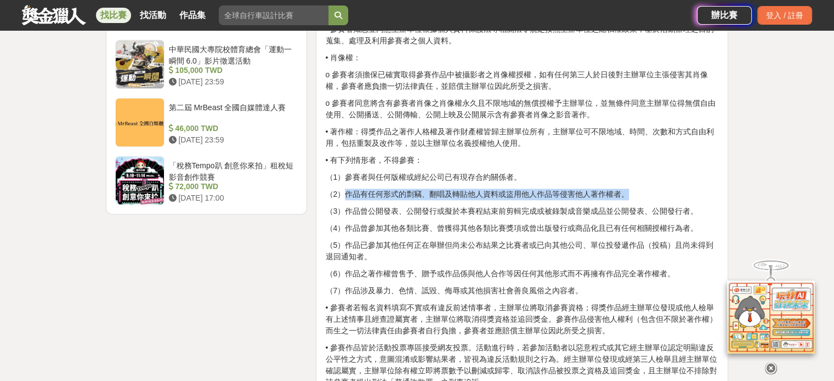
drag, startPoint x: 344, startPoint y: 189, endPoint x: 655, endPoint y: 192, distance: 310.9
click at [655, 192] on p "（2）作品有任何形式的剽竊、翻唱及轉貼他人資料或盜用他人作品等侵害他人著作權者。" at bounding box center [522, 195] width 394 height 12
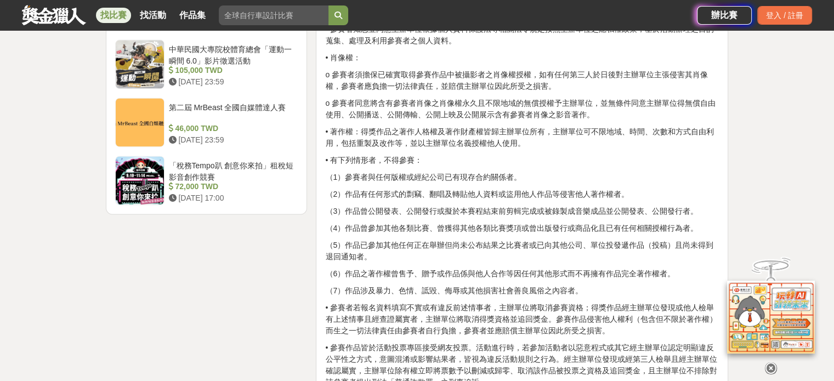
drag, startPoint x: 452, startPoint y: 192, endPoint x: 507, endPoint y: 191, distance: 54.8
click at [507, 191] on p "（2）作品有任何形式的剽竊、翻唱及轉貼他人資料或盜用他人作品等侵害他人著作權者。" at bounding box center [522, 195] width 394 height 12
drag, startPoint x: 350, startPoint y: 193, endPoint x: 520, endPoint y: 196, distance: 169.5
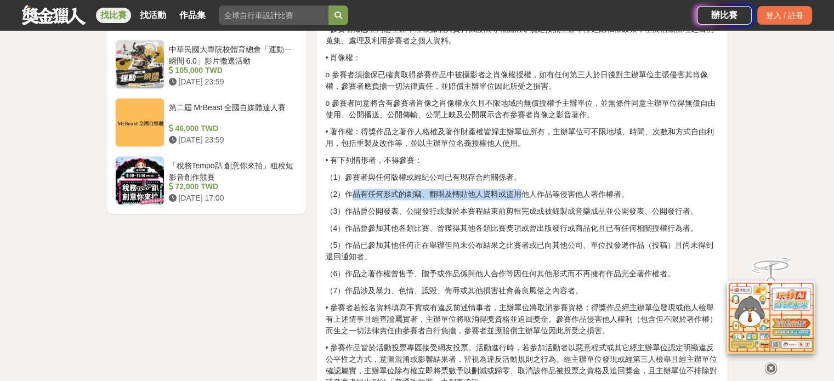
click at [525, 195] on p "（2）作品有任何形式的剽竊、翻唱及轉貼他人資料或盜用他人作品等侵害他人著作權者。" at bounding box center [522, 195] width 394 height 12
click at [452, 189] on p "（2）作品有任何形式的剽竊、翻唱及轉貼他人資料或盜用他人作品等侵害他人著作權者。" at bounding box center [522, 195] width 394 height 12
drag, startPoint x: 444, startPoint y: 190, endPoint x: 520, endPoint y: 194, distance: 76.3
click at [520, 194] on p "（2）作品有任何形式的剽竊、翻唱及轉貼他人資料或盜用他人作品等侵害他人著作權者。" at bounding box center [522, 195] width 394 height 12
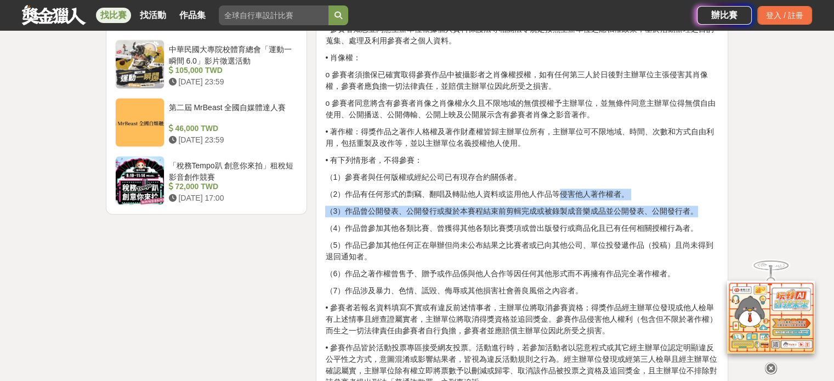
drag, startPoint x: 561, startPoint y: 192, endPoint x: 746, endPoint y: 203, distance: 185.6
click at [746, 203] on div "大家都在看 翻玩臺味好乳力-全國短影音創意大募集 [DATE] 18:00 2025 康寧創星家 - 創新應用競賽 [DATE] 16:00 2025國泰卓越…" at bounding box center [417, 78] width 834 height 3010
click at [634, 190] on p "（2）作品有任何形式的剽竊、翻唱及轉貼他人資料或盜用他人作品等侵害他人著作權者。" at bounding box center [522, 195] width 394 height 12
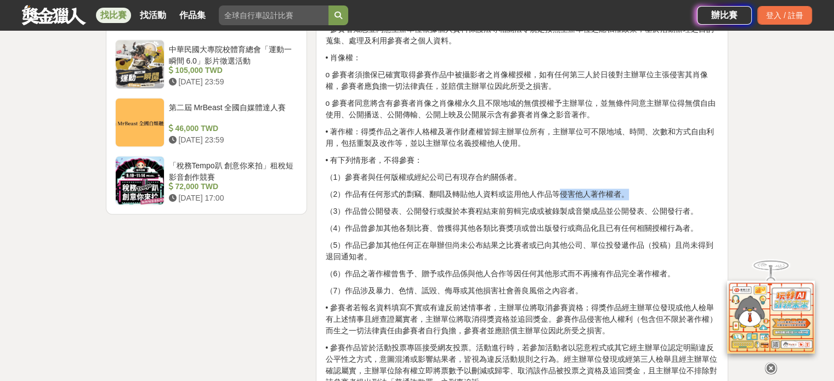
drag, startPoint x: 561, startPoint y: 190, endPoint x: 649, endPoint y: 191, distance: 87.7
click at [649, 191] on p "（2）作品有任何形式的剽竊、翻唱及轉貼他人資料或盜用他人作品等侵害他人著作權者。" at bounding box center [522, 195] width 394 height 12
click at [614, 189] on p "（2）作品有任何形式的剽竊、翻唱及轉貼他人資料或盜用他人作品等侵害他人著作權者。" at bounding box center [522, 195] width 394 height 12
click at [579, 189] on p "（2）作品有任何形式的剽竊、翻唱及轉貼他人資料或盜用他人作品等侵害他人著作權者。" at bounding box center [522, 195] width 394 height 12
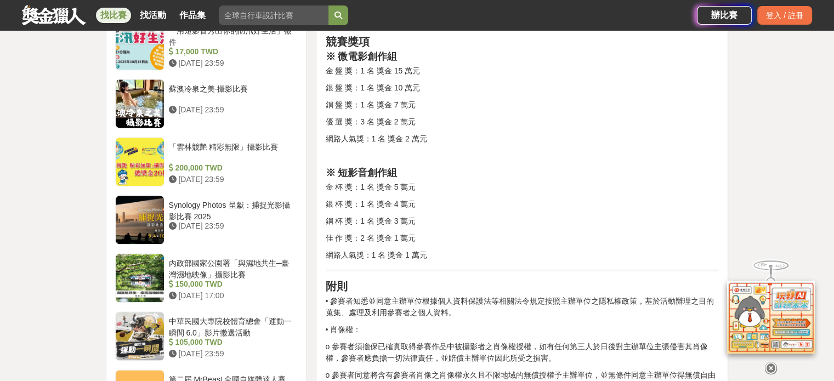
scroll to position [1206, 0]
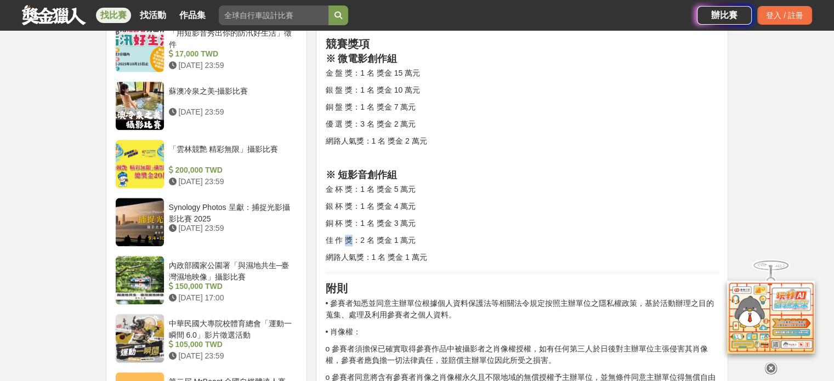
click at [351, 239] on p "佳 作 獎：2 名 獎金 1 萬元" at bounding box center [522, 241] width 394 height 12
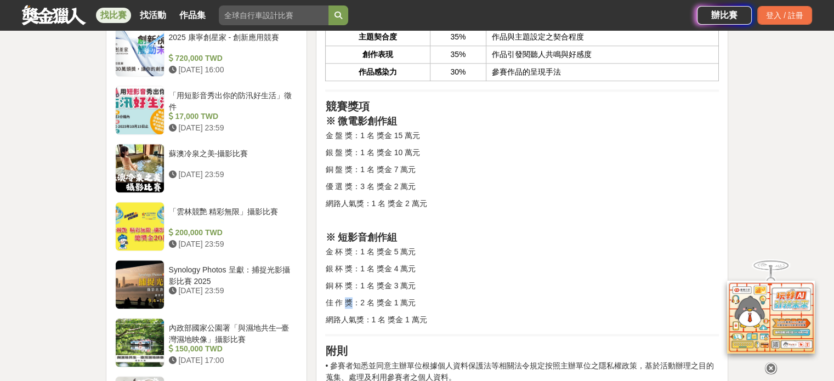
scroll to position [1042, 0]
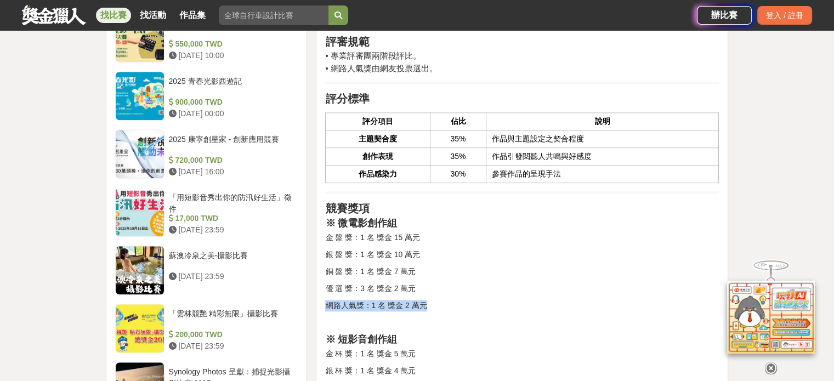
drag, startPoint x: 389, startPoint y: 309, endPoint x: 514, endPoint y: 300, distance: 124.8
click at [461, 306] on p "網路人氣獎：1 名 獎金 2 萬元" at bounding box center [522, 306] width 394 height 12
click at [415, 304] on p "網路人氣獎：1 名 獎金 2 萬元" at bounding box center [522, 306] width 394 height 12
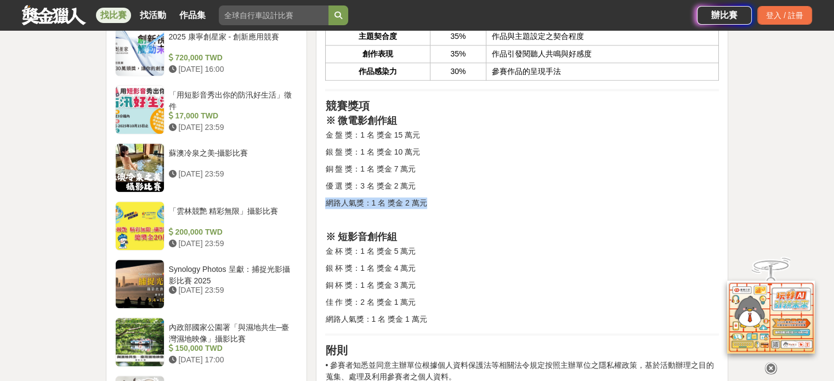
scroll to position [1151, 0]
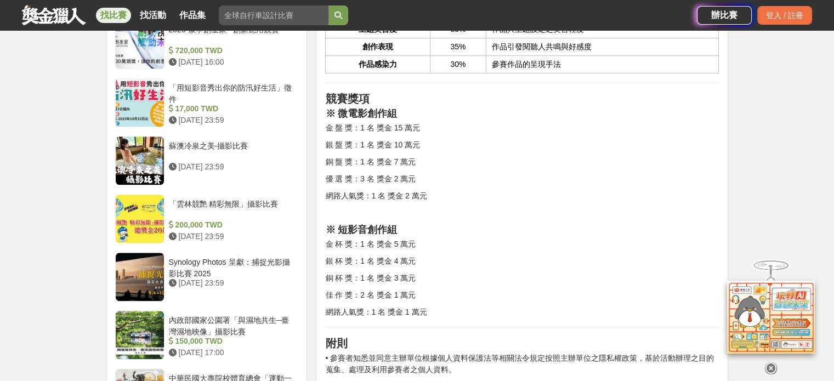
click at [378, 300] on div "競賽說明 餐飲串起了人與人之間的連結，連結構築起關係，關係醞釀出溫暖。成立[DATE]的連鎖餐飲品牌《麥味登》，為鼓勵年輕人投入影像創作，特舉辦「微電影創作競…" at bounding box center [522, 103] width 394 height 1753
drag, startPoint x: 329, startPoint y: 308, endPoint x: 513, endPoint y: 291, distance: 185.0
click at [479, 304] on div "競賽說明 餐飲串起了人與人之間的連結，連結構築起關係，關係醞釀出溫暖。成立[DATE]的連鎖餐飲品牌《麥味登》，為鼓勵年輕人投入影像創作，特舉辦「微電影創作競…" at bounding box center [522, 103] width 394 height 1753
click at [493, 230] on h3 "※ 短影音創作組" at bounding box center [522, 230] width 394 height 12
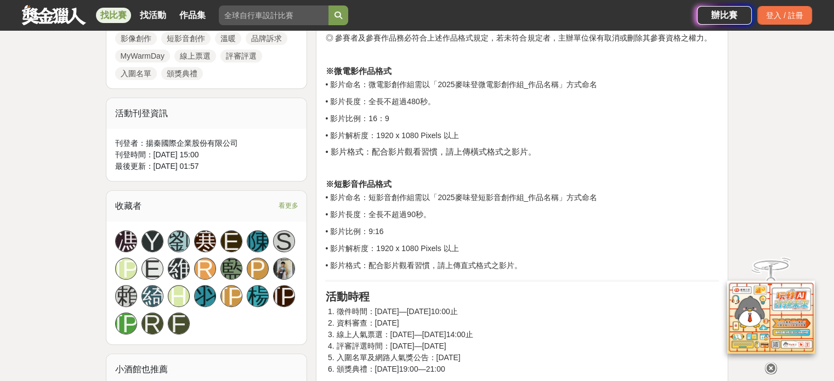
scroll to position [329, 0]
